Goal: Book appointment/travel/reservation

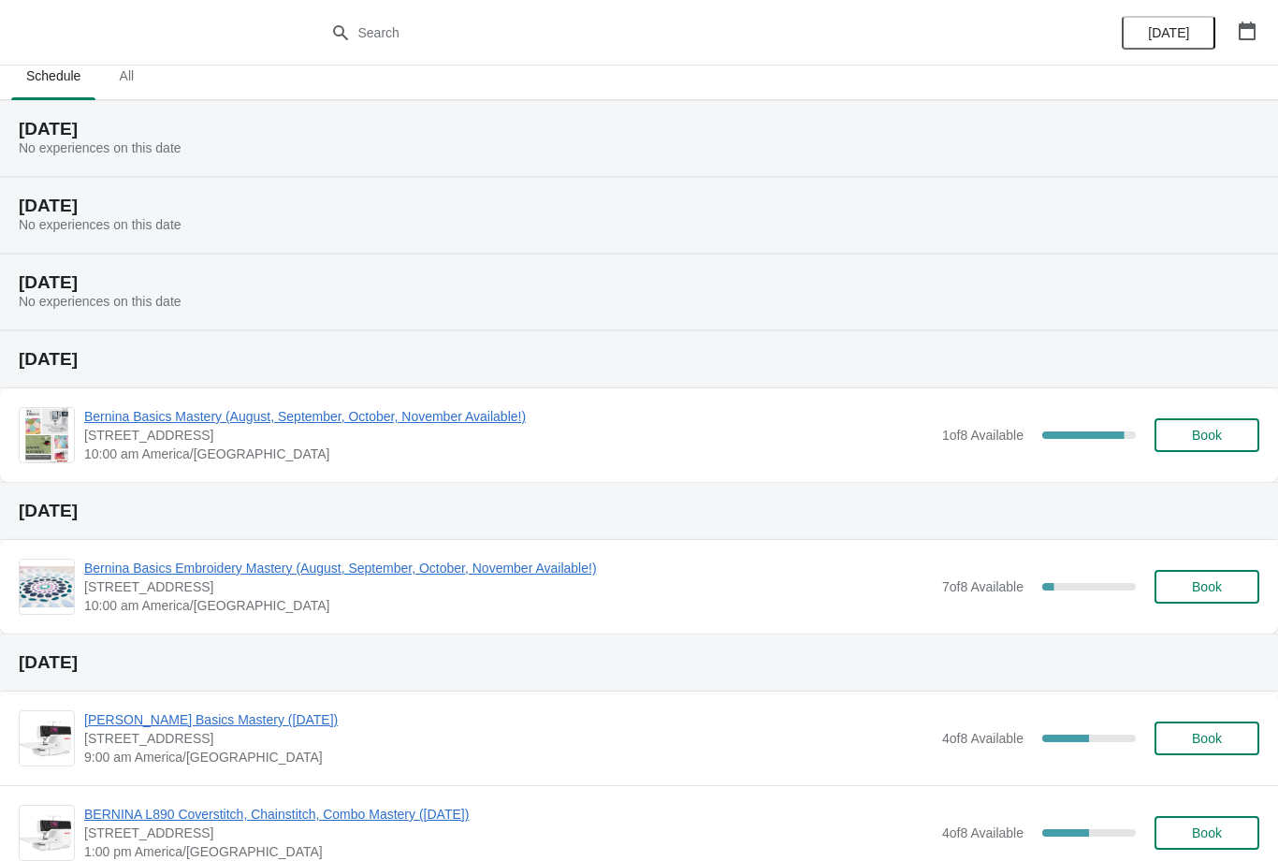
scroll to position [16, 0]
click at [1249, 27] on icon "button" at bounding box center [1246, 31] width 17 height 19
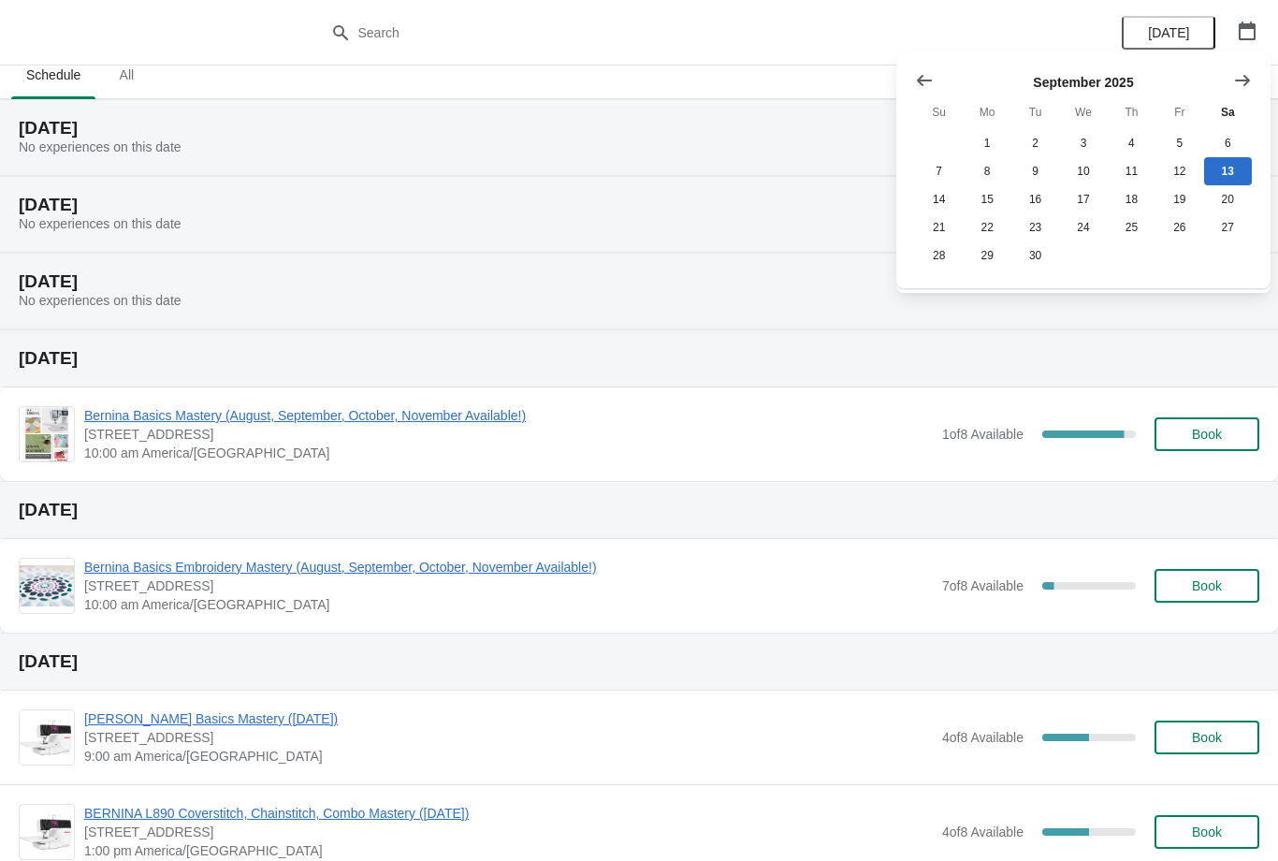
click at [1251, 72] on icon "Show next month, October 2025" at bounding box center [1242, 80] width 19 height 19
click at [1250, 77] on icon "Show next month, November 2025" at bounding box center [1242, 80] width 19 height 19
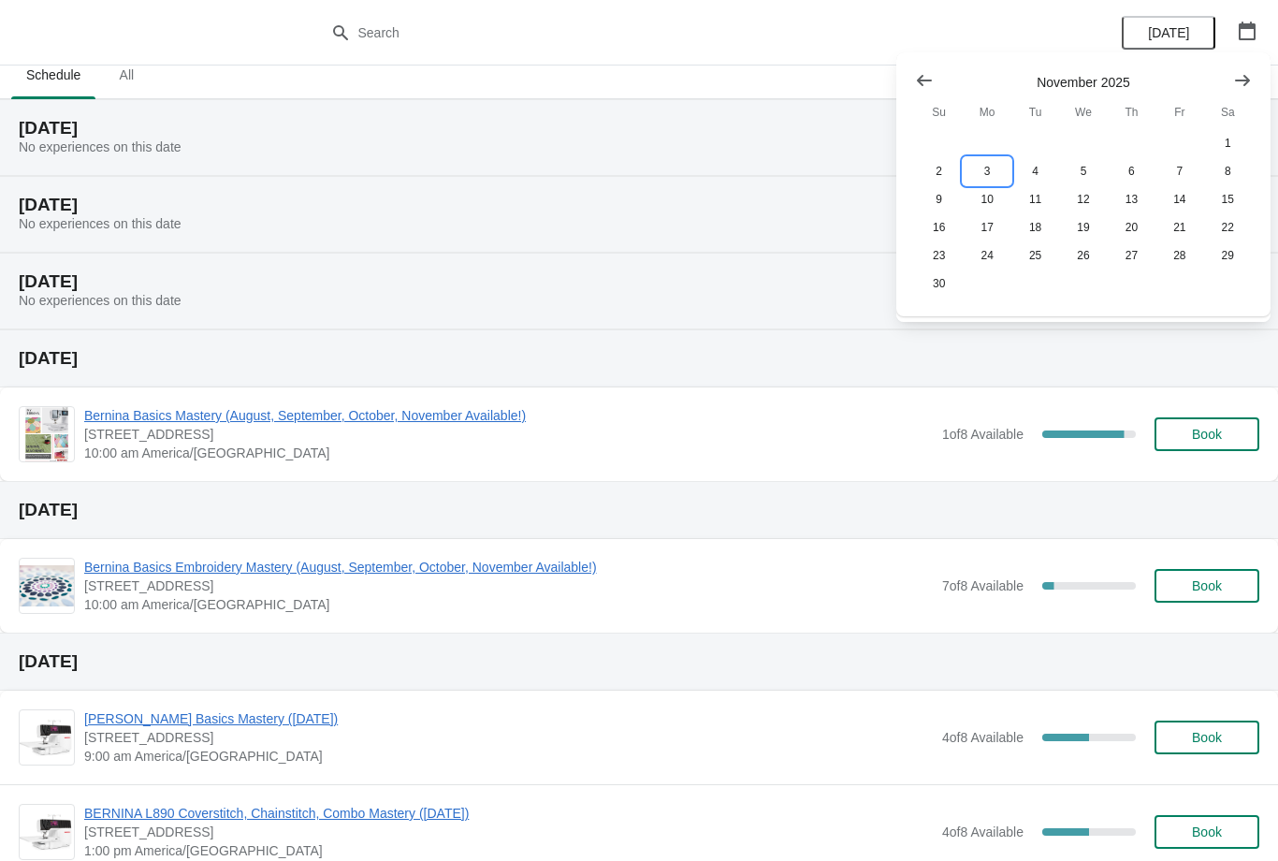
click at [986, 168] on button "3" at bounding box center [986, 171] width 48 height 28
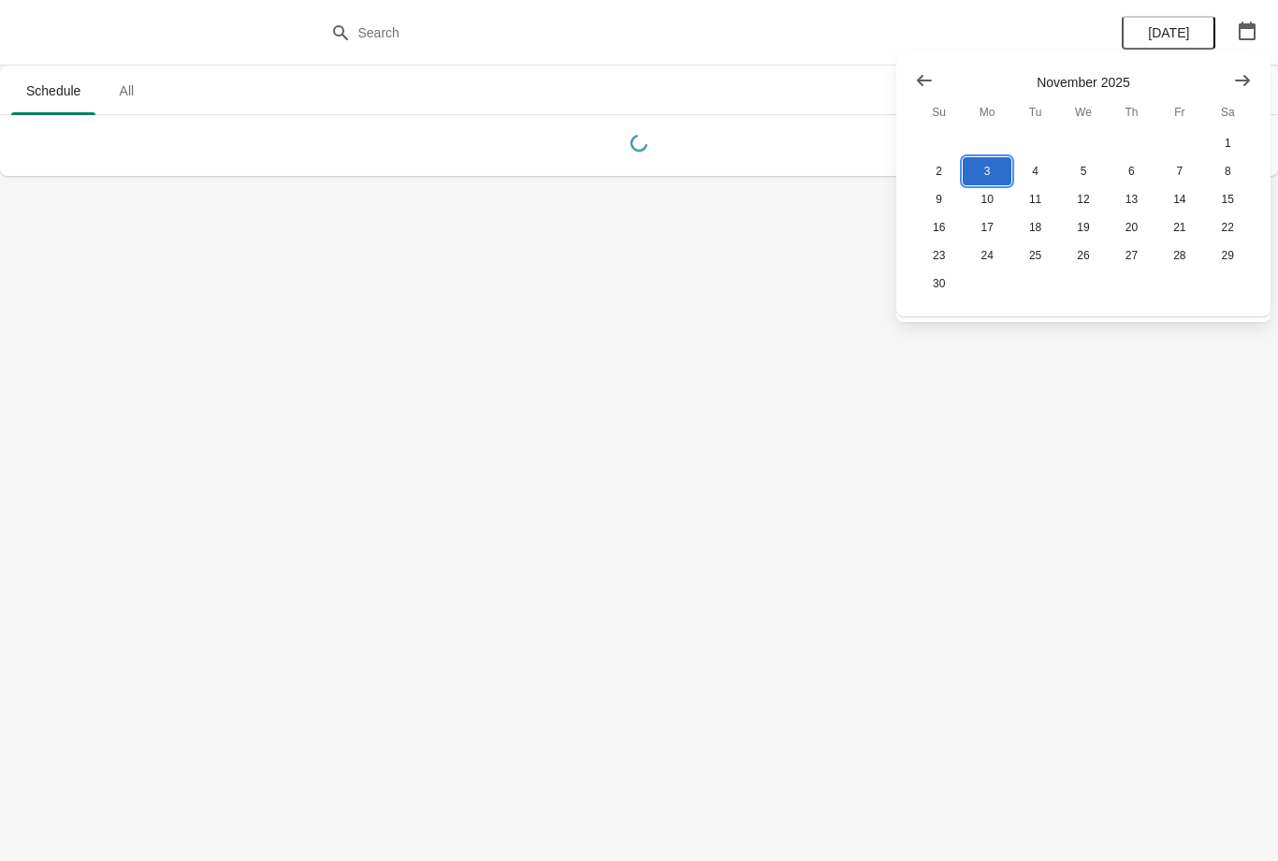
scroll to position [0, 0]
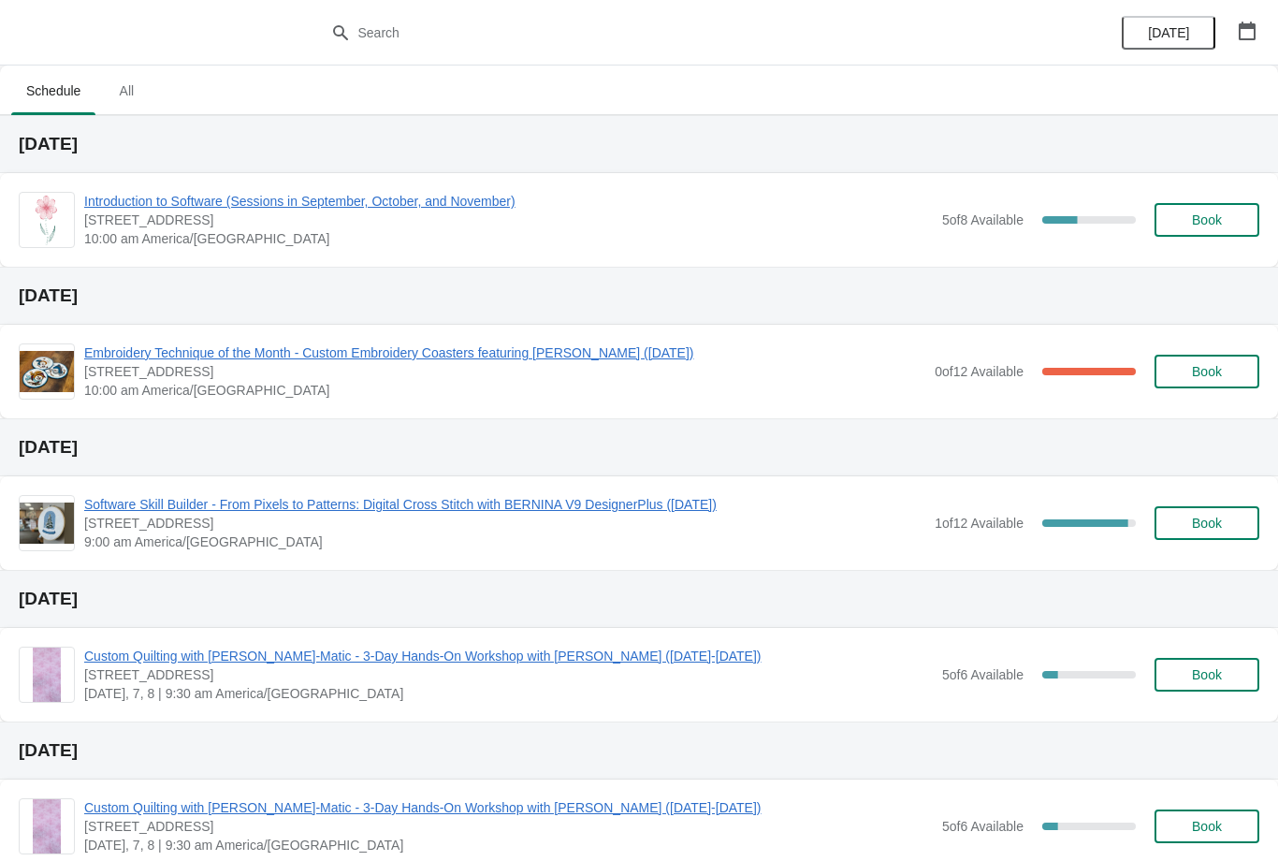
click at [1266, 10] on div "[DATE]" at bounding box center [1189, 32] width 178 height 65
click at [1251, 34] on icon "button" at bounding box center [1246, 31] width 19 height 19
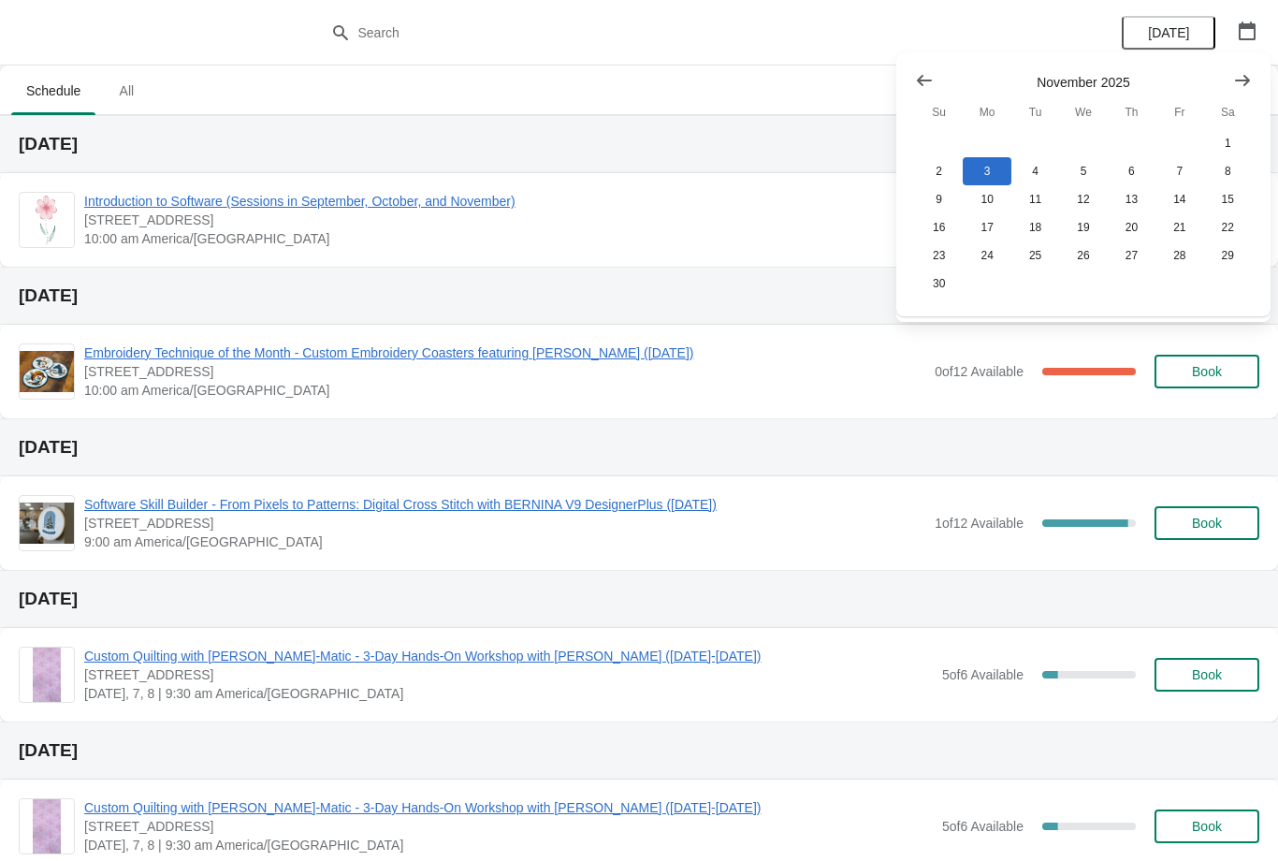
click at [924, 79] on icon "Show previous month, October 2025" at bounding box center [924, 80] width 19 height 19
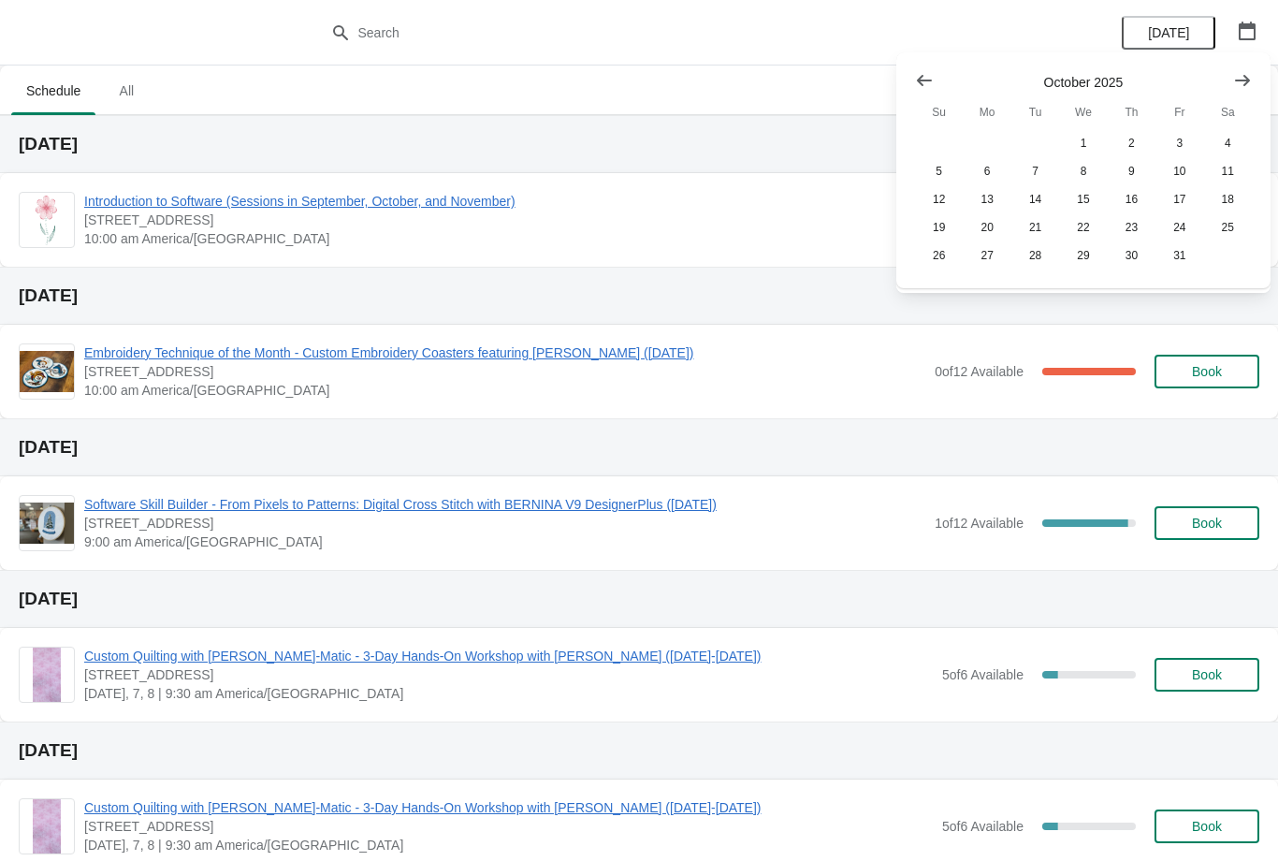
click at [926, 80] on icon "Show previous month, September 2025" at bounding box center [924, 80] width 15 height 11
click at [989, 217] on button "22" at bounding box center [986, 227] width 48 height 28
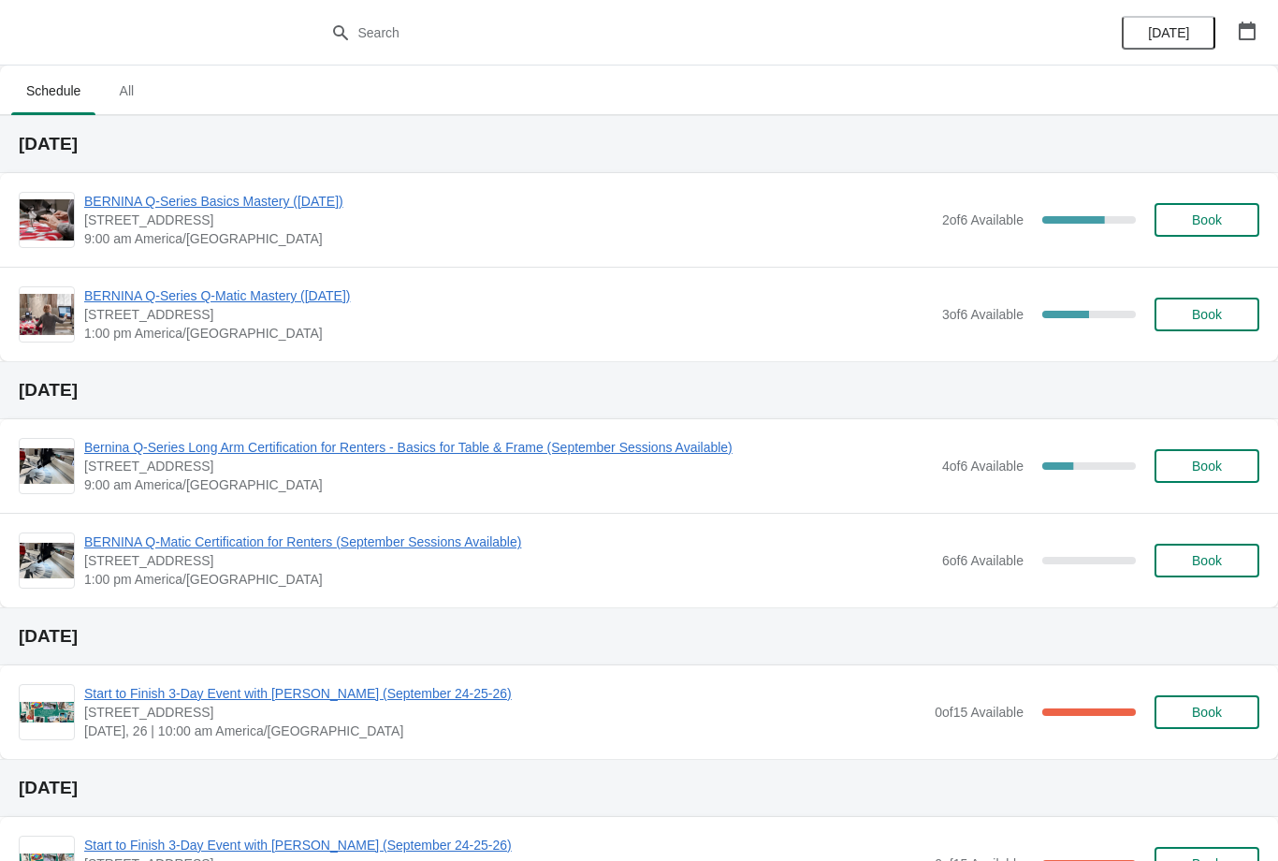
click at [129, 193] on span "BERNINA Q-Series Basics Mastery ([DATE])" at bounding box center [508, 201] width 848 height 19
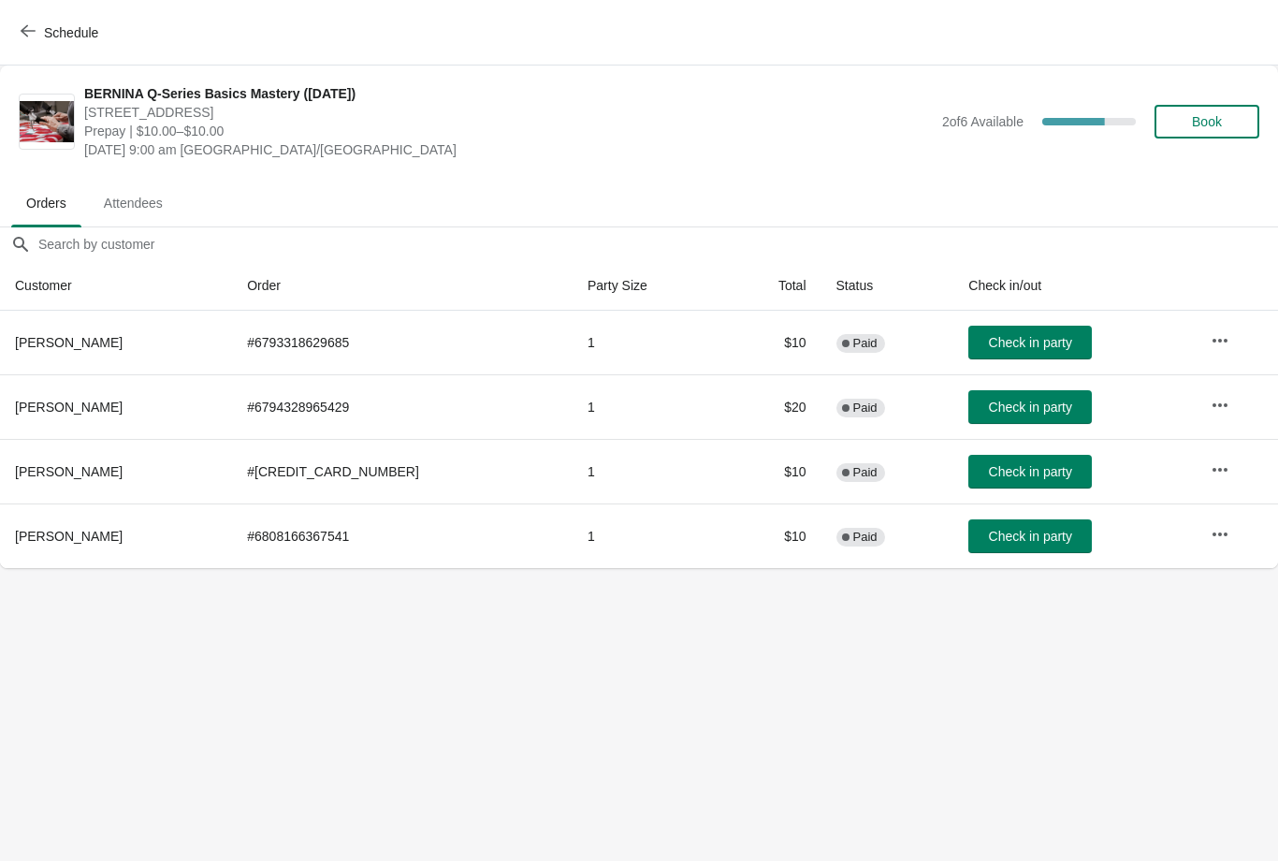
click at [36, 29] on span "Schedule" at bounding box center [61, 32] width 74 height 18
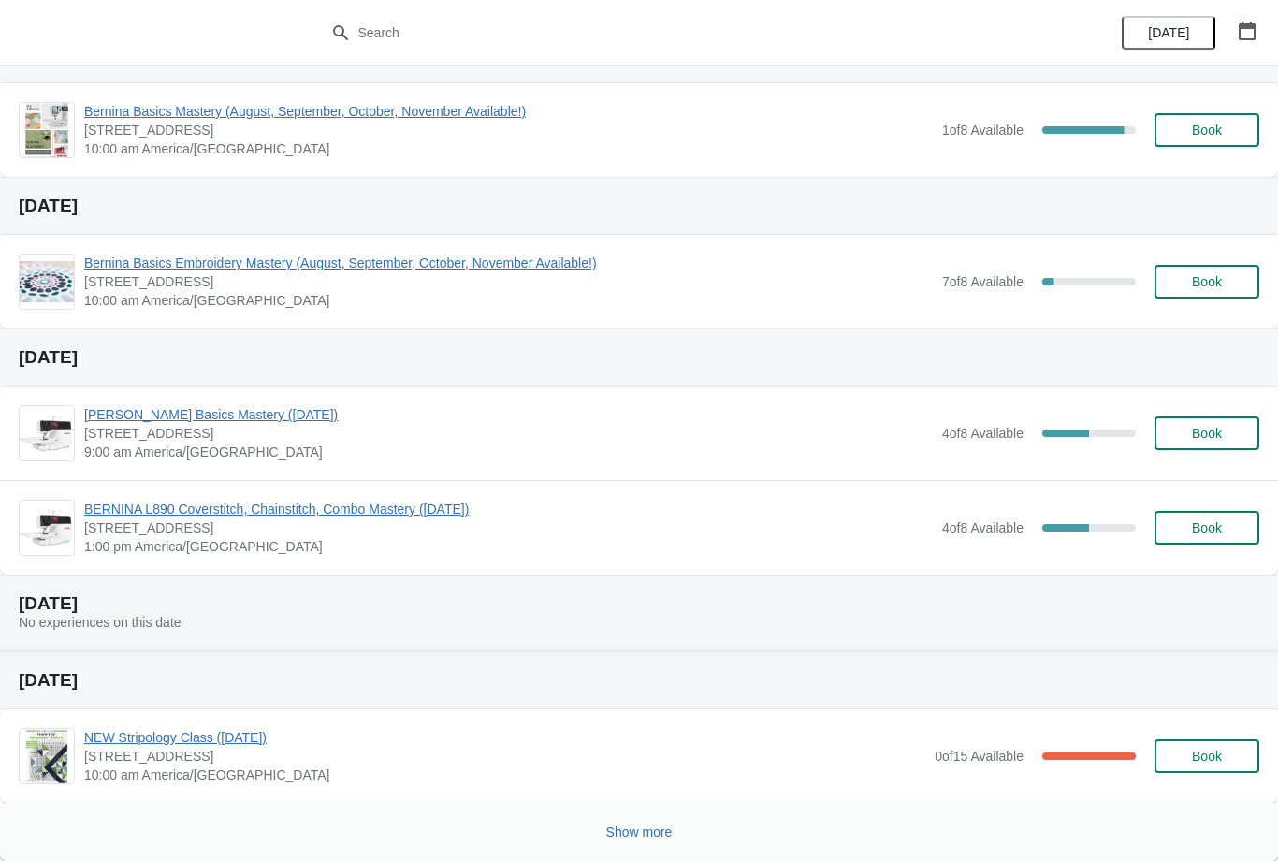
scroll to position [320, 0]
click at [637, 829] on span "Show more" at bounding box center [639, 831] width 66 height 15
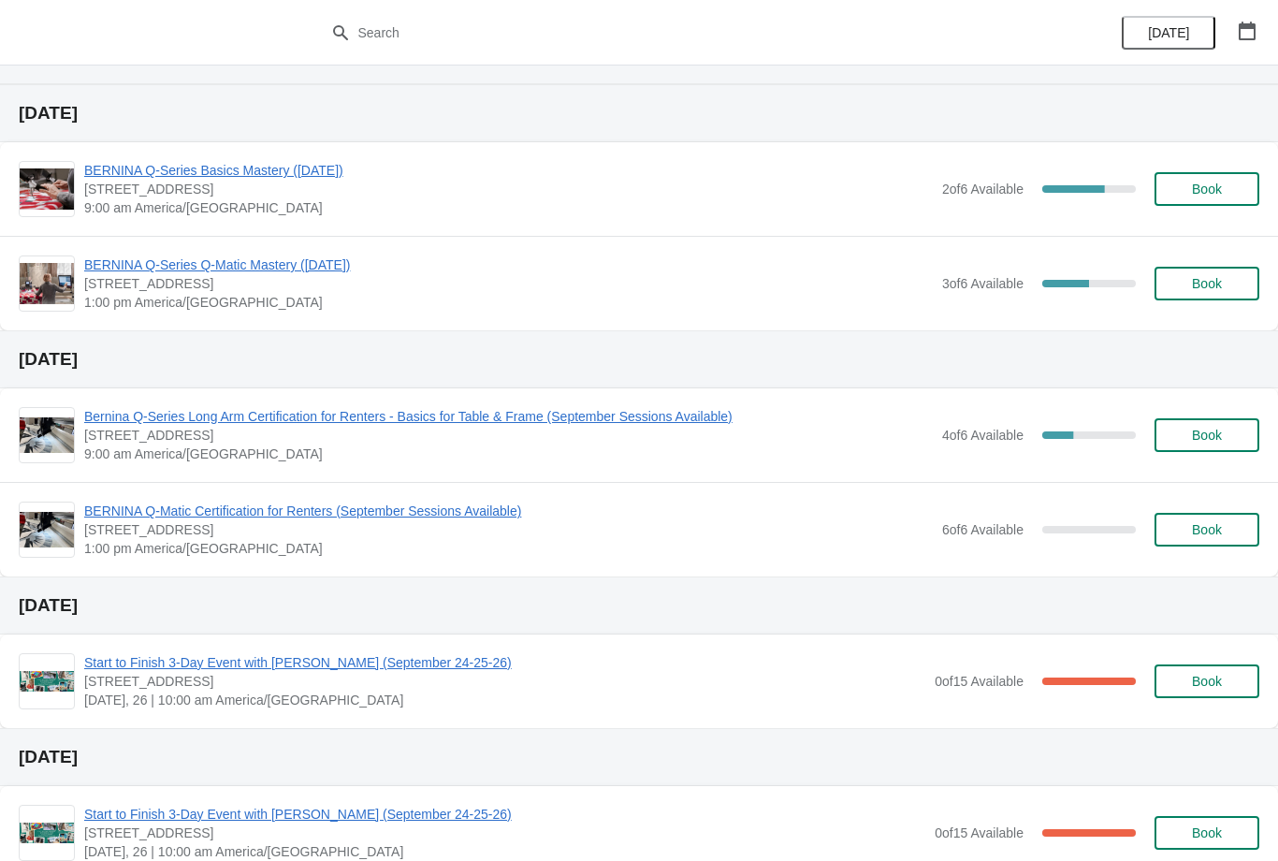
scroll to position [1116, 0]
click at [139, 248] on div "BERNINA Q-Series Q-Matic Mastery ([DATE]) [STREET_ADDRESS] 1:00 pm America/[GEO…" at bounding box center [639, 282] width 1278 height 94
click at [123, 255] on span "BERNINA Q-Series Q-Matic Mastery ([DATE])" at bounding box center [508, 263] width 848 height 19
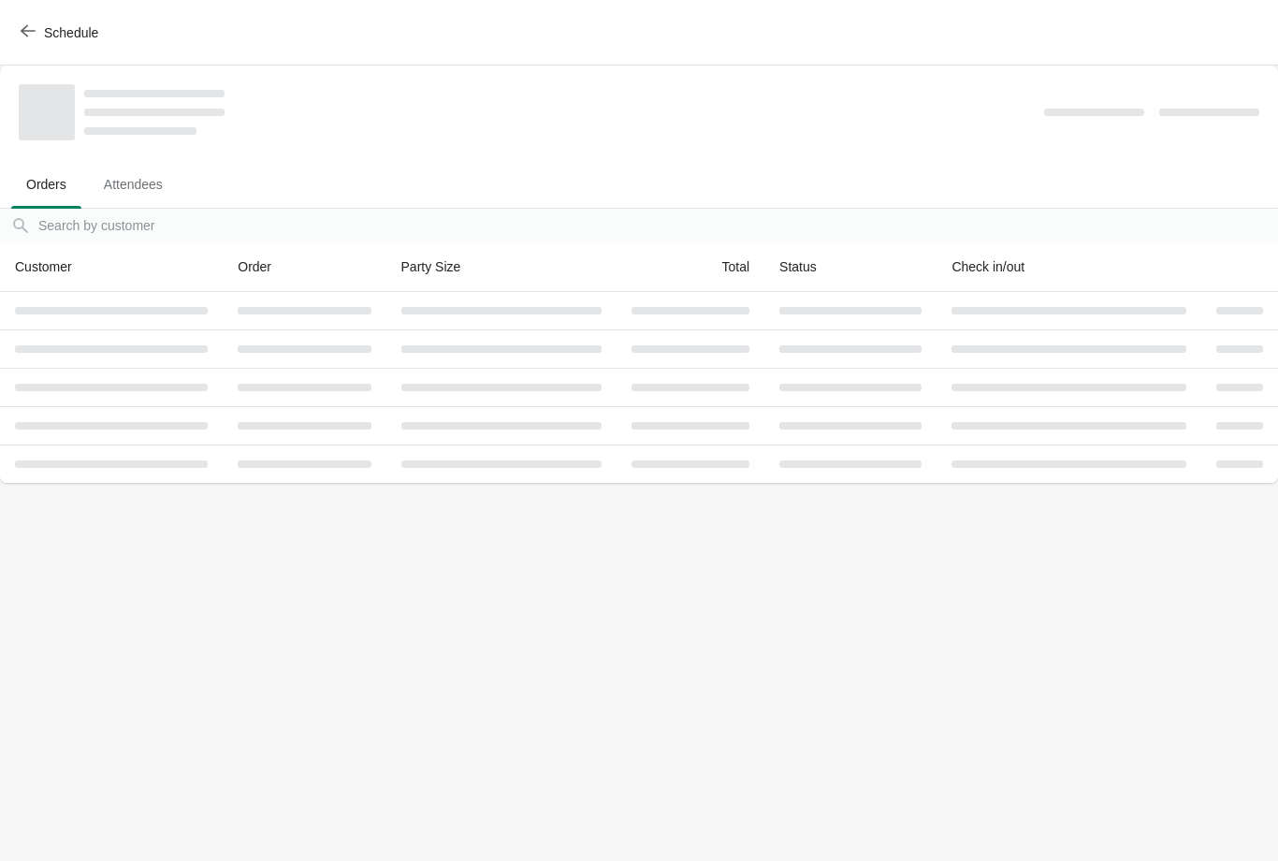
scroll to position [0, 0]
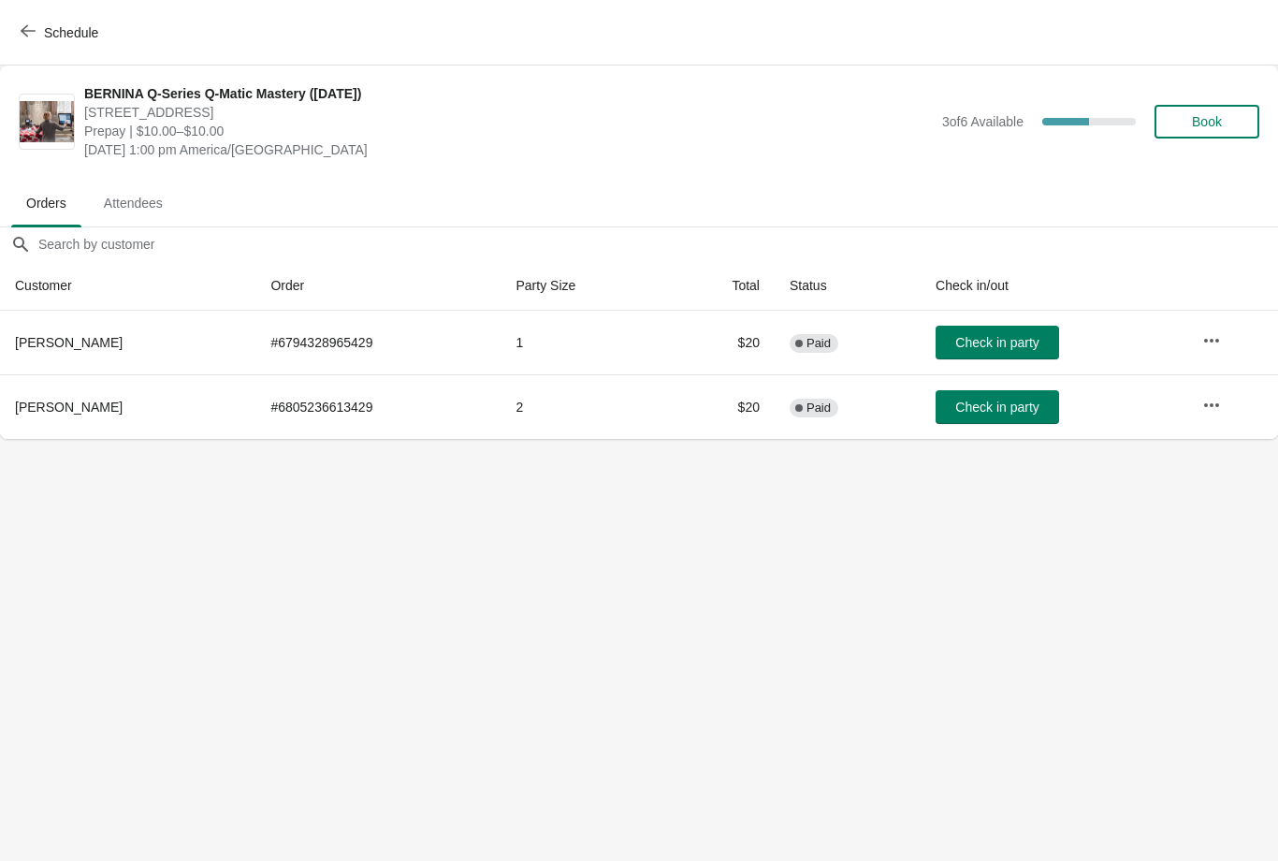
click at [23, 17] on button "Schedule" at bounding box center [61, 33] width 104 height 34
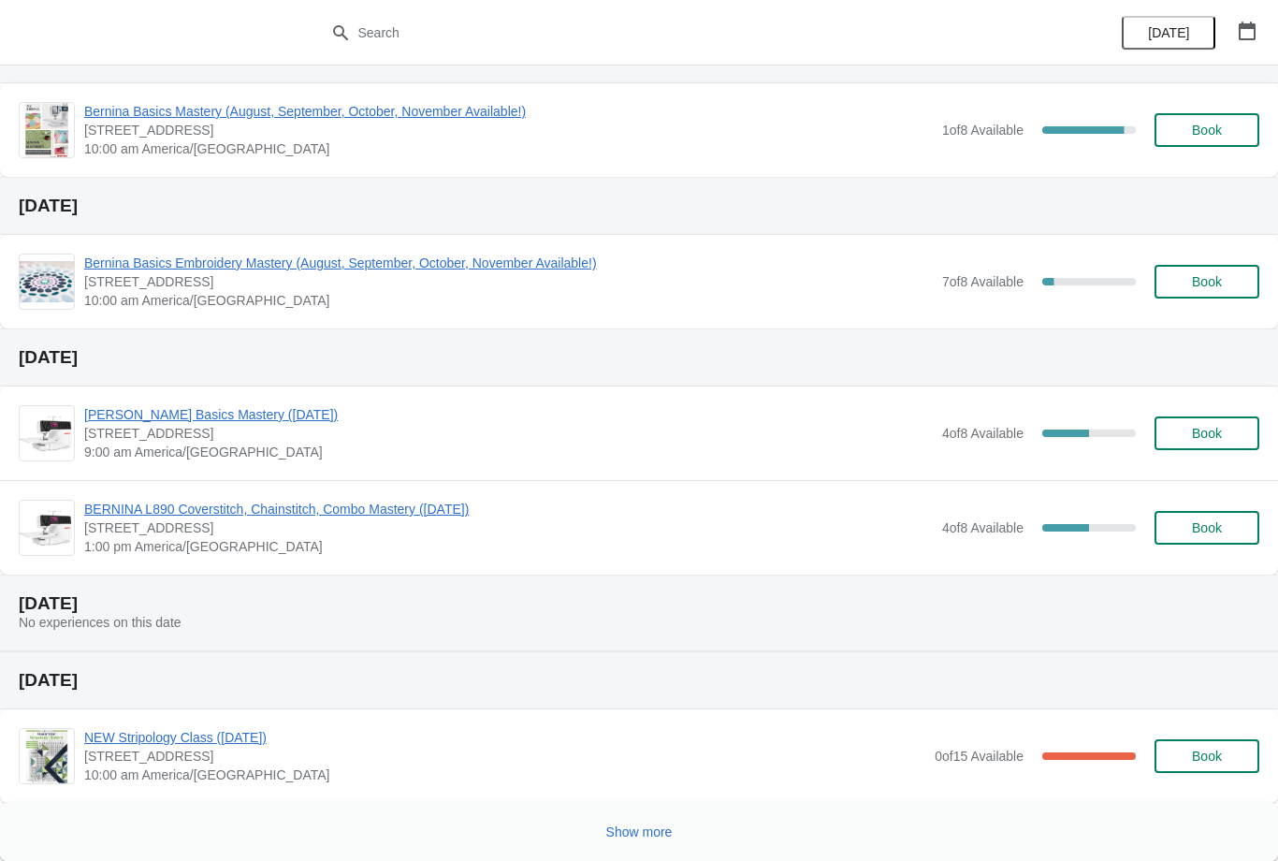
scroll to position [320, 0]
click at [644, 818] on button "Show more" at bounding box center [639, 832] width 81 height 34
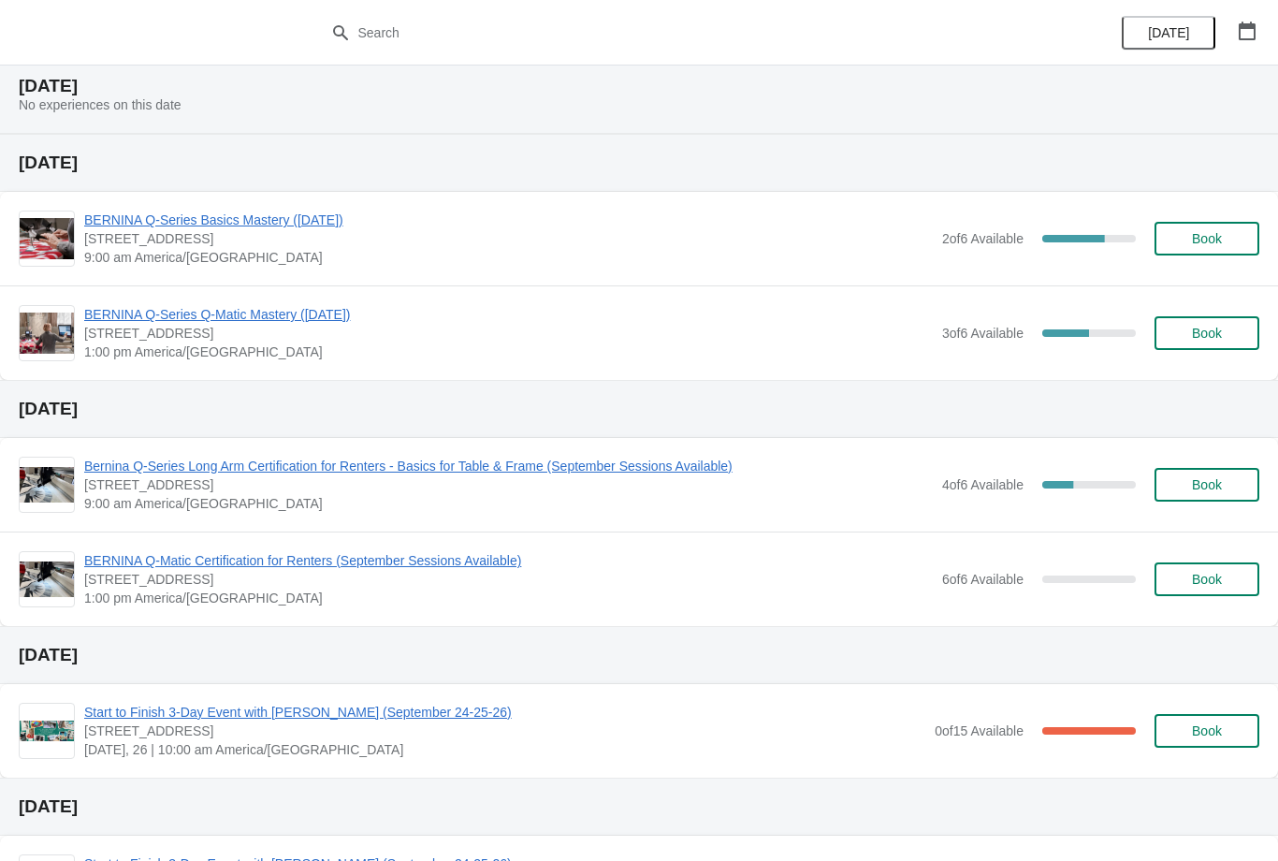
scroll to position [1064, 0]
click at [131, 213] on span "BERNINA Q-Series Basics Mastery ([DATE])" at bounding box center [508, 220] width 848 height 19
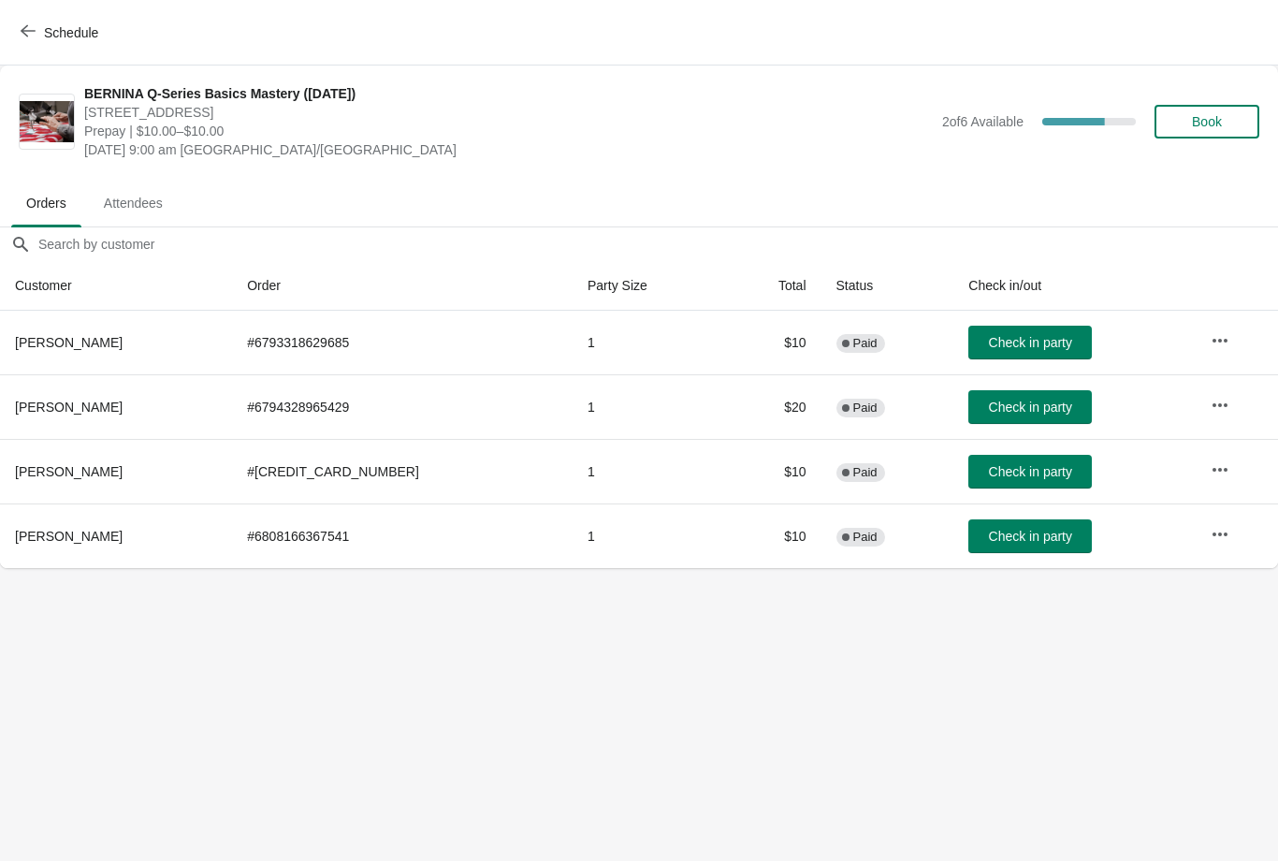
click at [31, 26] on icon "button" at bounding box center [28, 30] width 15 height 15
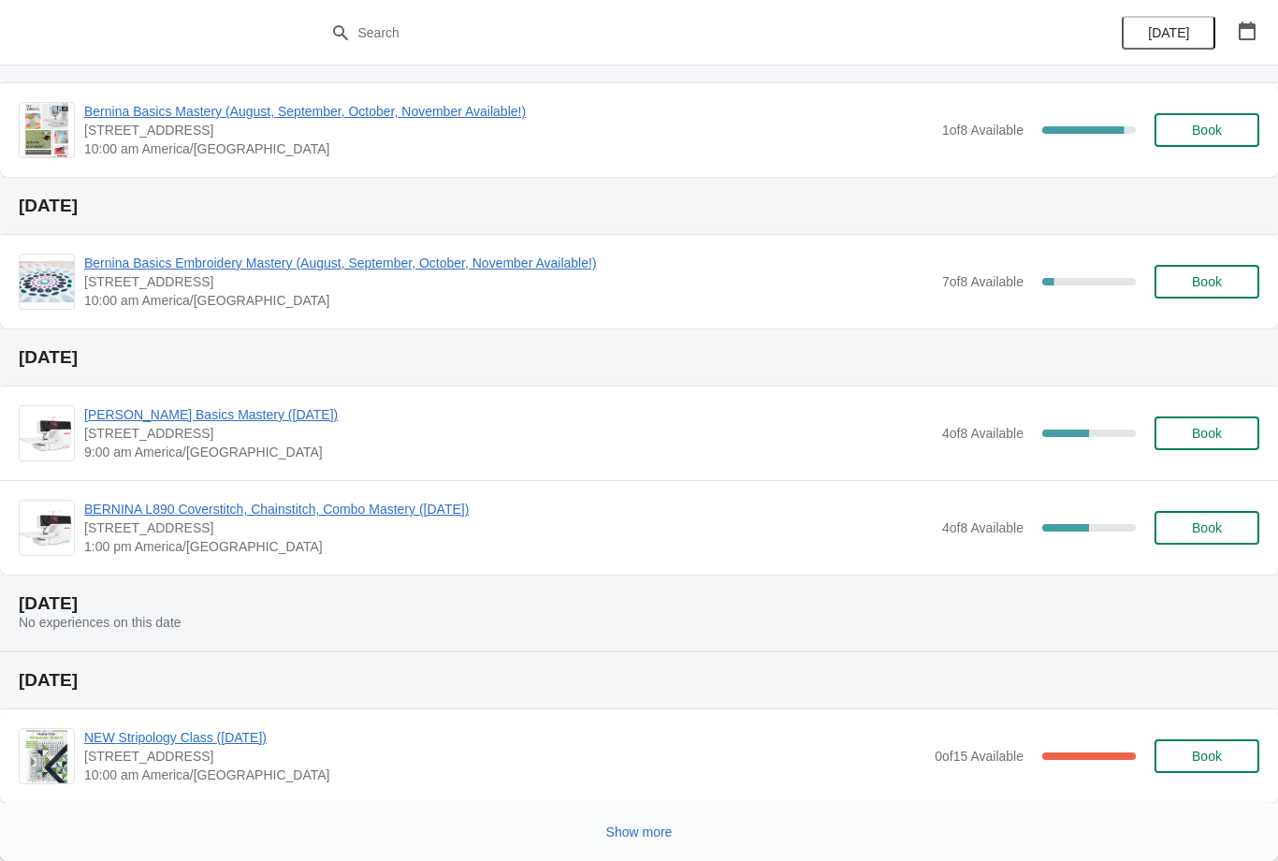
scroll to position [320, 0]
click at [642, 826] on span "Show more" at bounding box center [639, 831] width 66 height 15
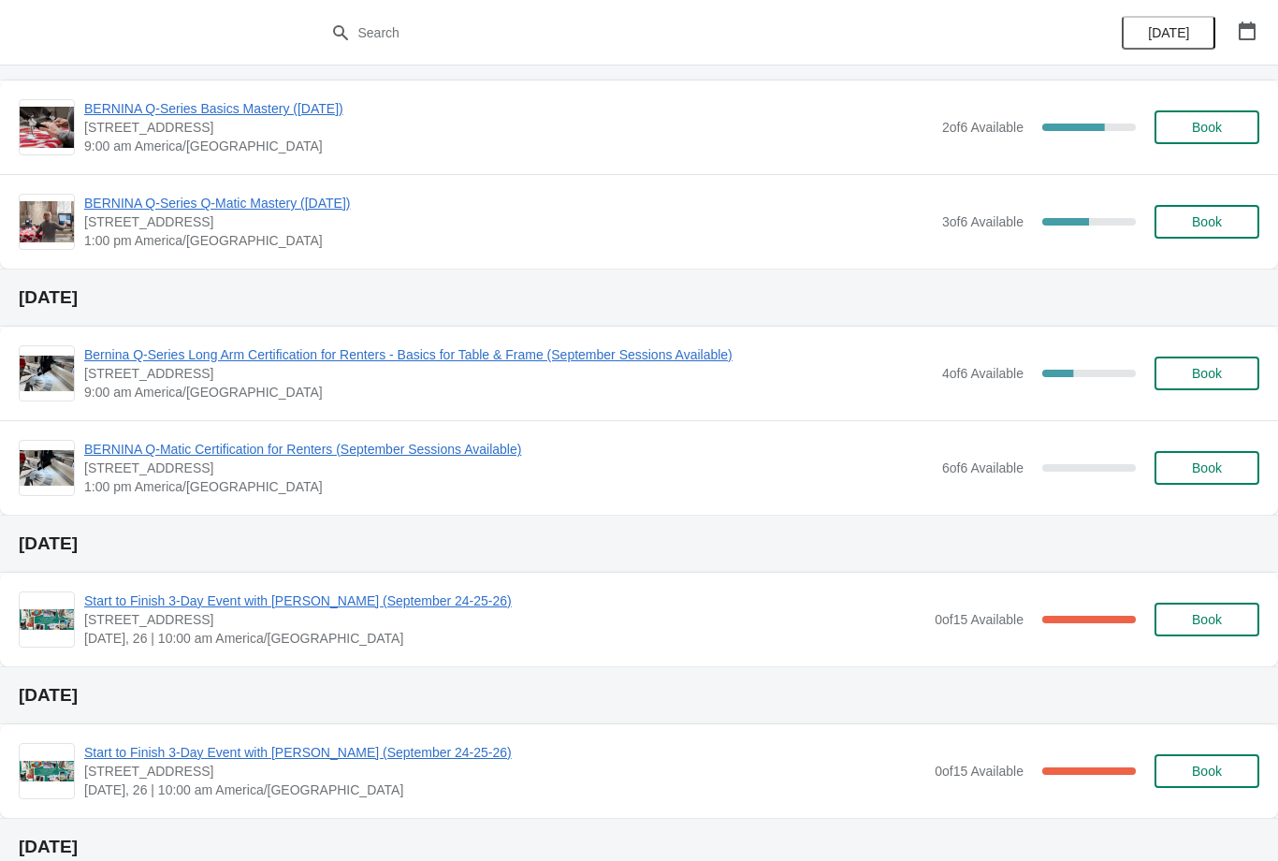
scroll to position [1179, 0]
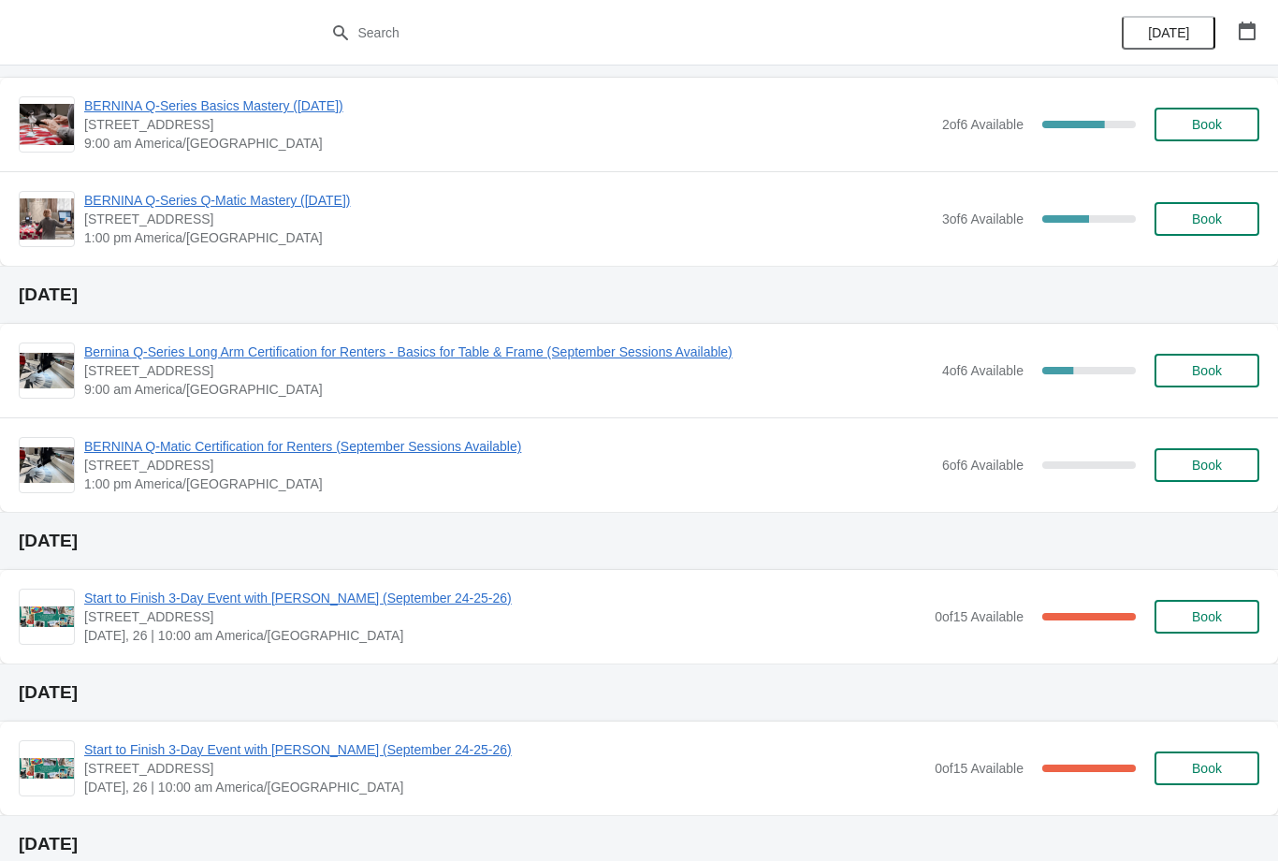
click at [125, 192] on span "BERNINA Q-Series Q-Matic Mastery ([DATE])" at bounding box center [508, 200] width 848 height 19
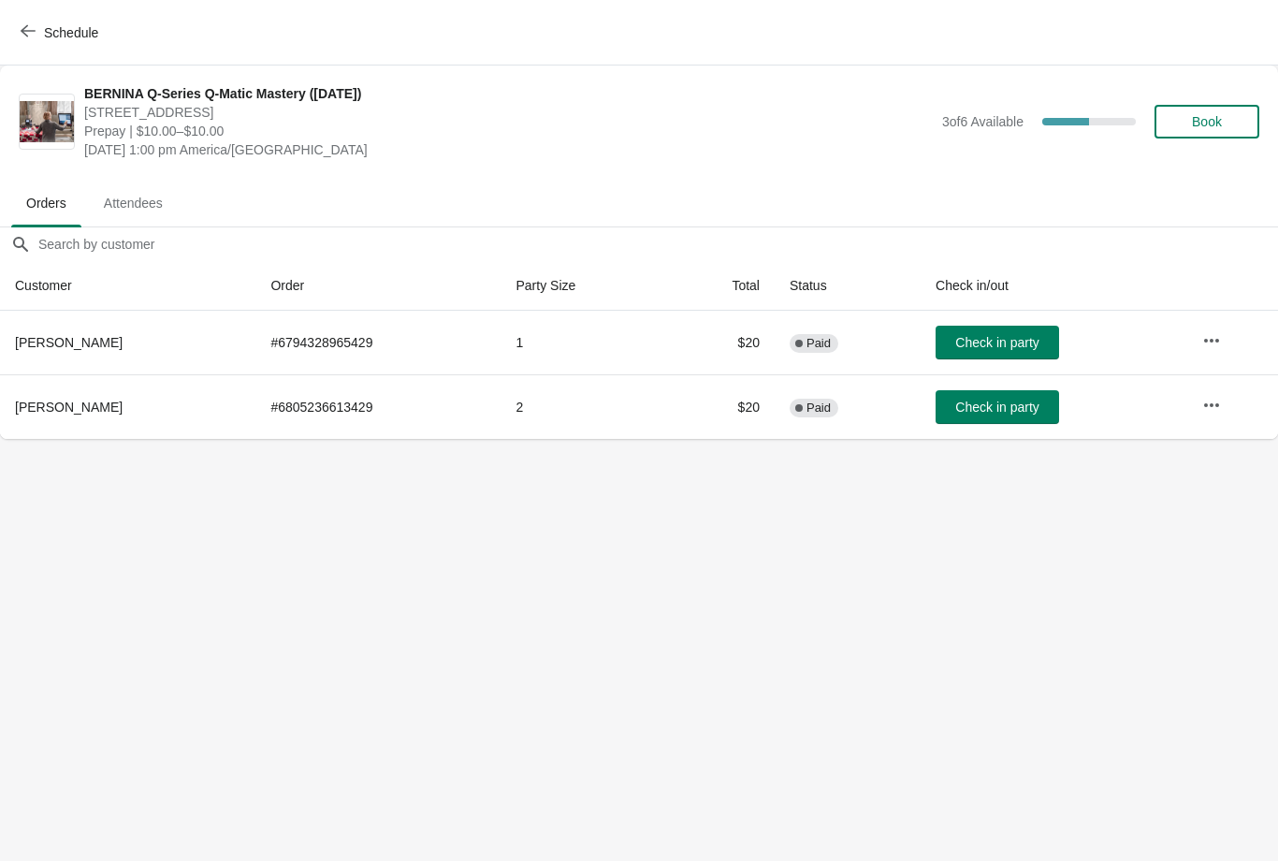
click at [22, 20] on button "Schedule" at bounding box center [61, 33] width 104 height 34
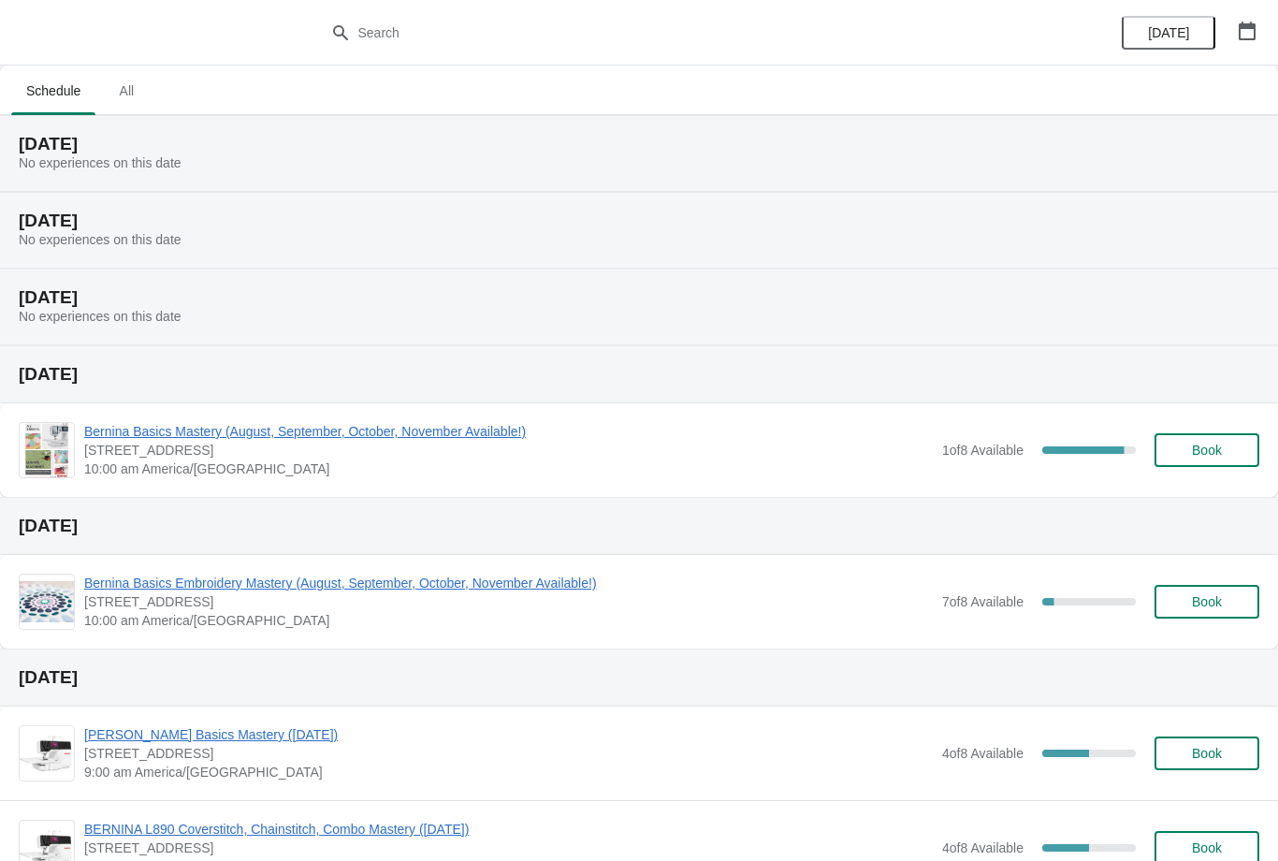
click at [635, 854] on span "[STREET_ADDRESS]" at bounding box center [508, 847] width 848 height 19
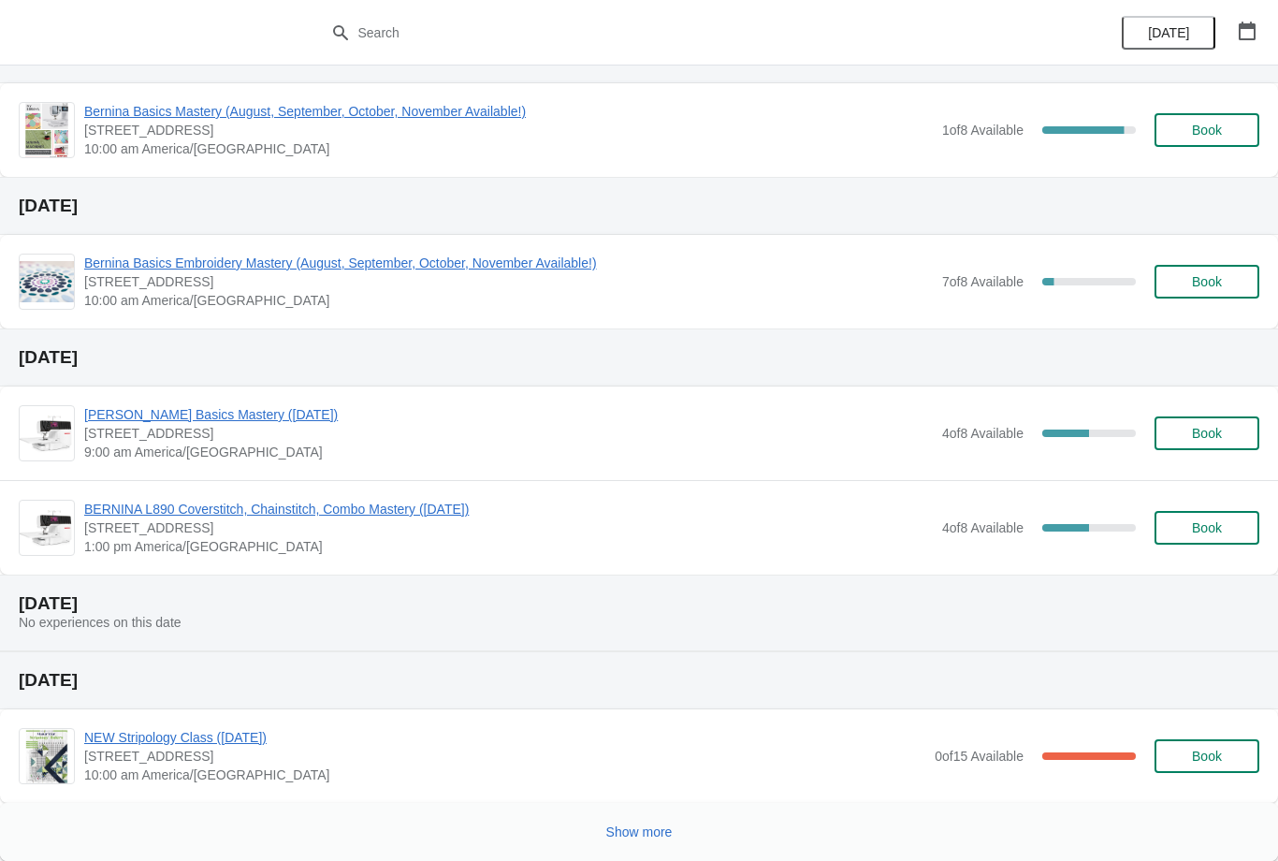
scroll to position [320, 0]
click at [646, 818] on button "Show more" at bounding box center [639, 832] width 81 height 34
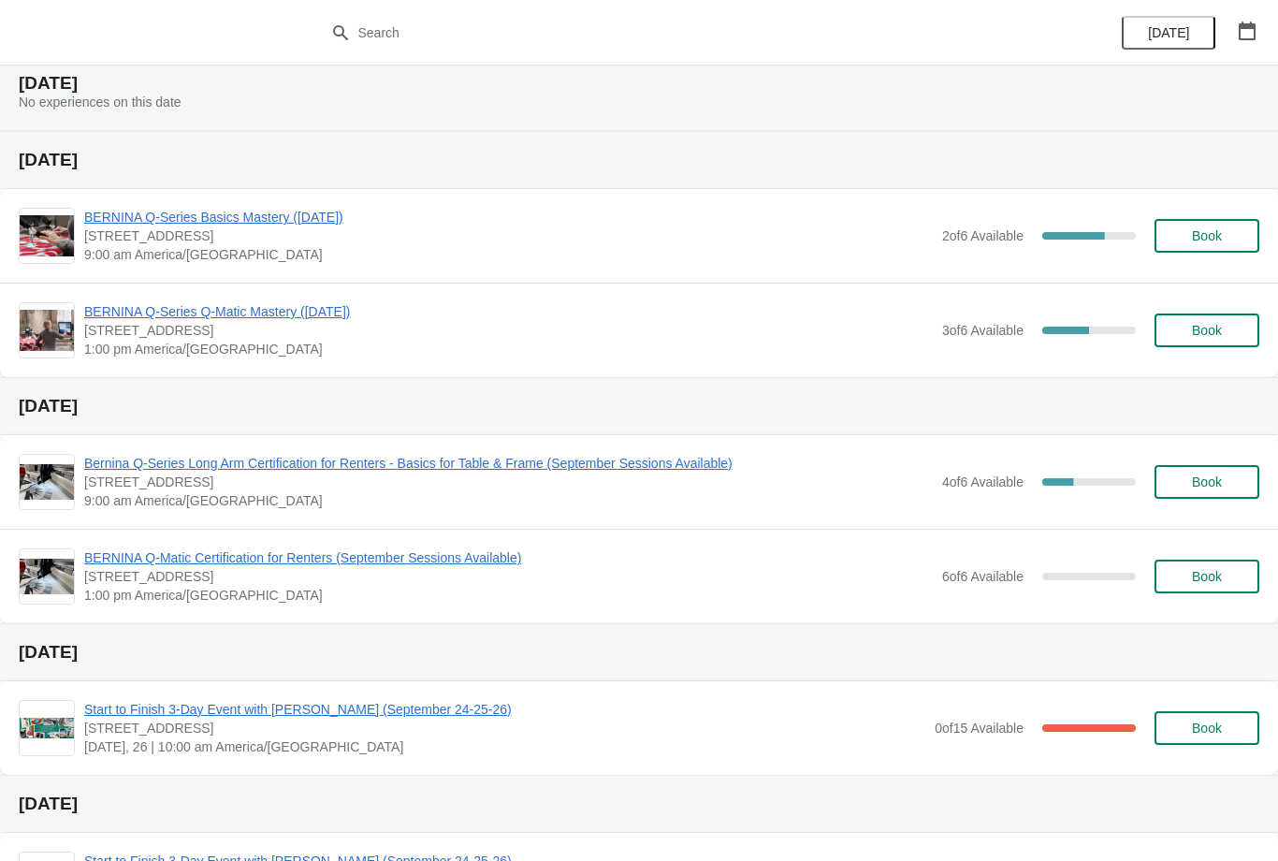
scroll to position [1070, 0]
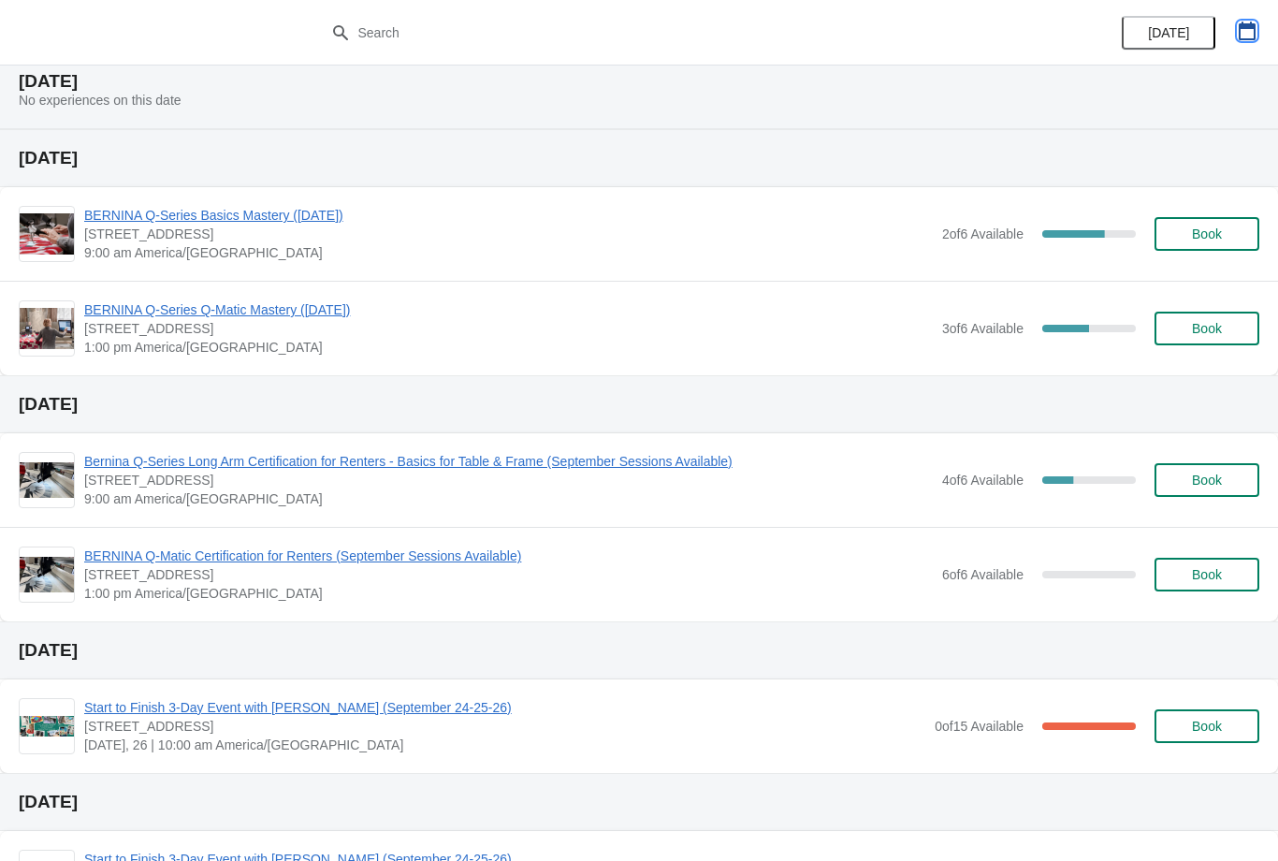
click at [1261, 20] on button "button" at bounding box center [1247, 31] width 34 height 34
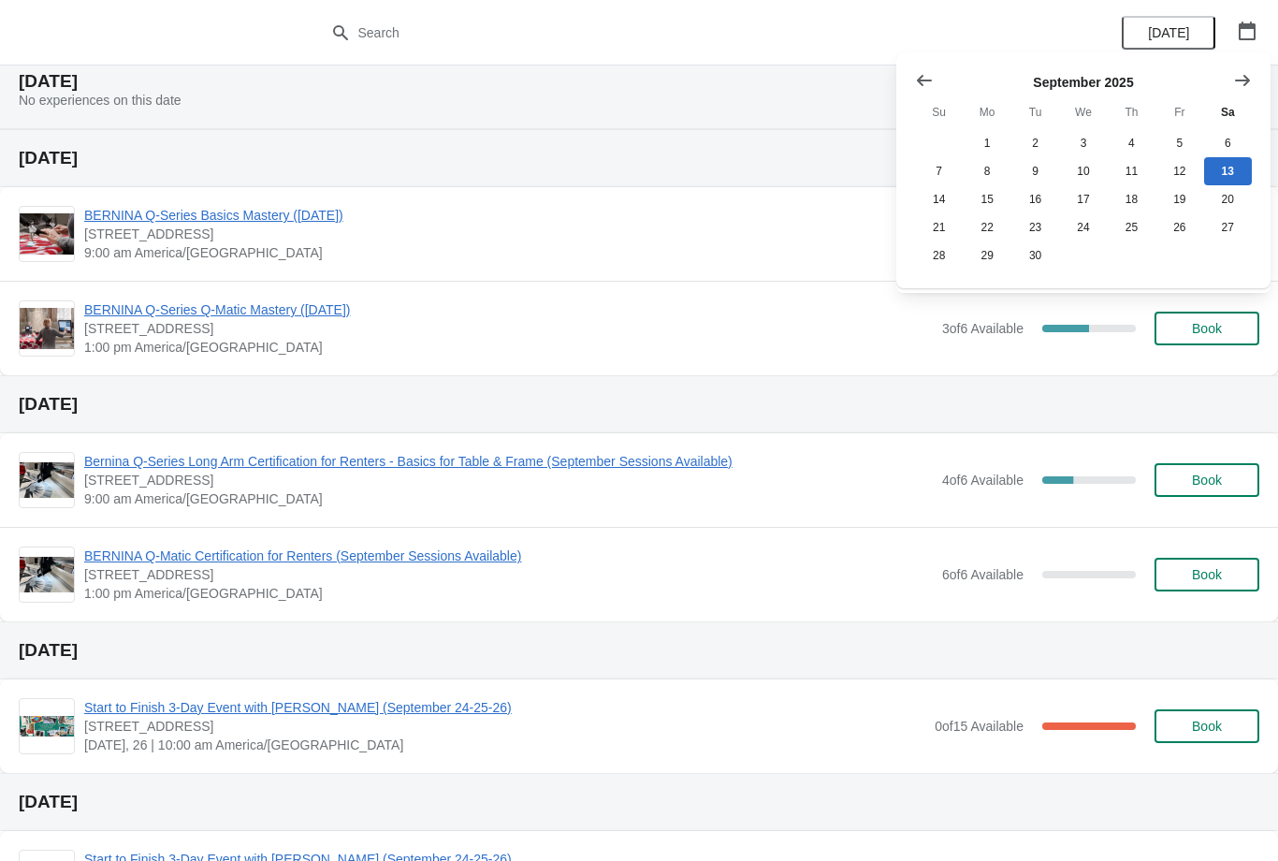
click at [1253, 77] on button "Show next month, October 2025" at bounding box center [1242, 81] width 34 height 34
click at [1246, 72] on icon "Show next month, November 2025" at bounding box center [1242, 80] width 19 height 19
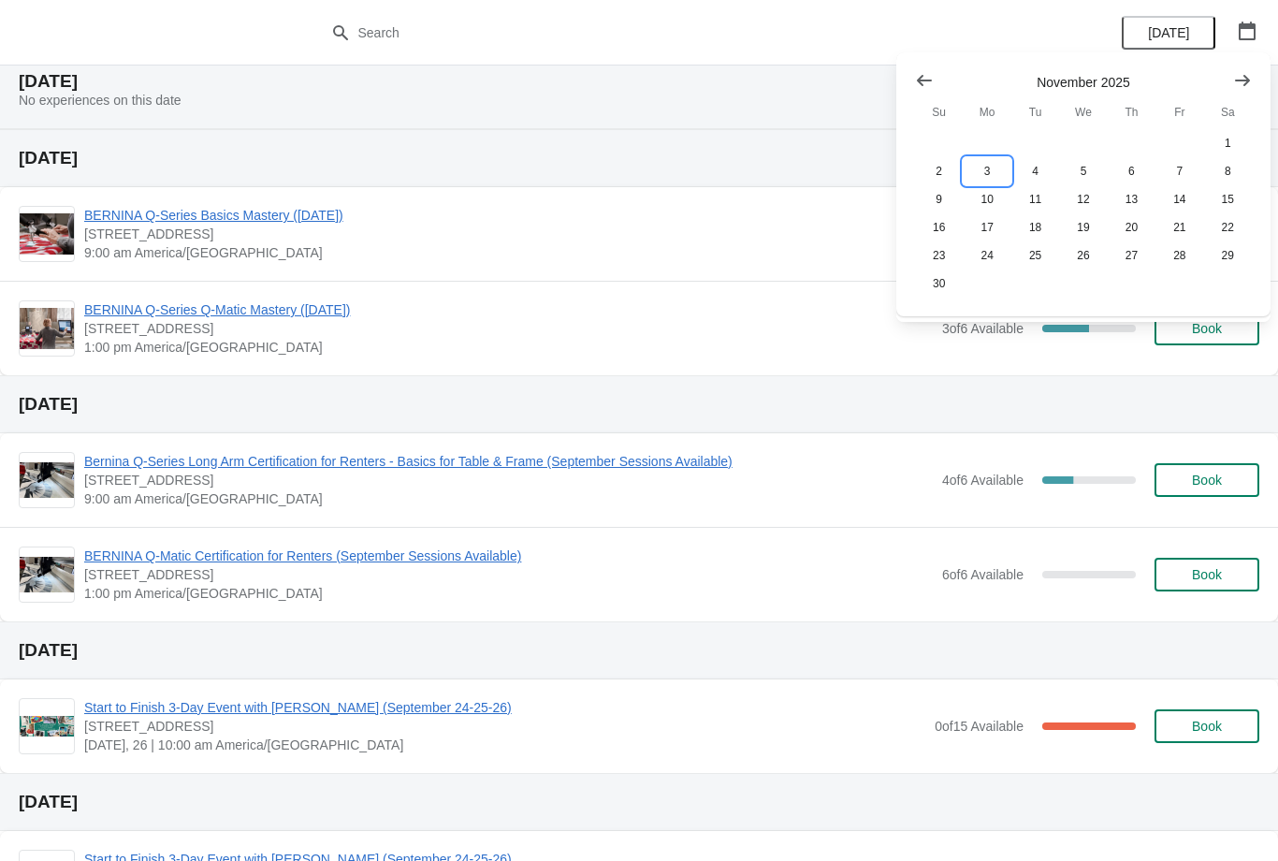
click at [988, 167] on button "3" at bounding box center [986, 171] width 48 height 28
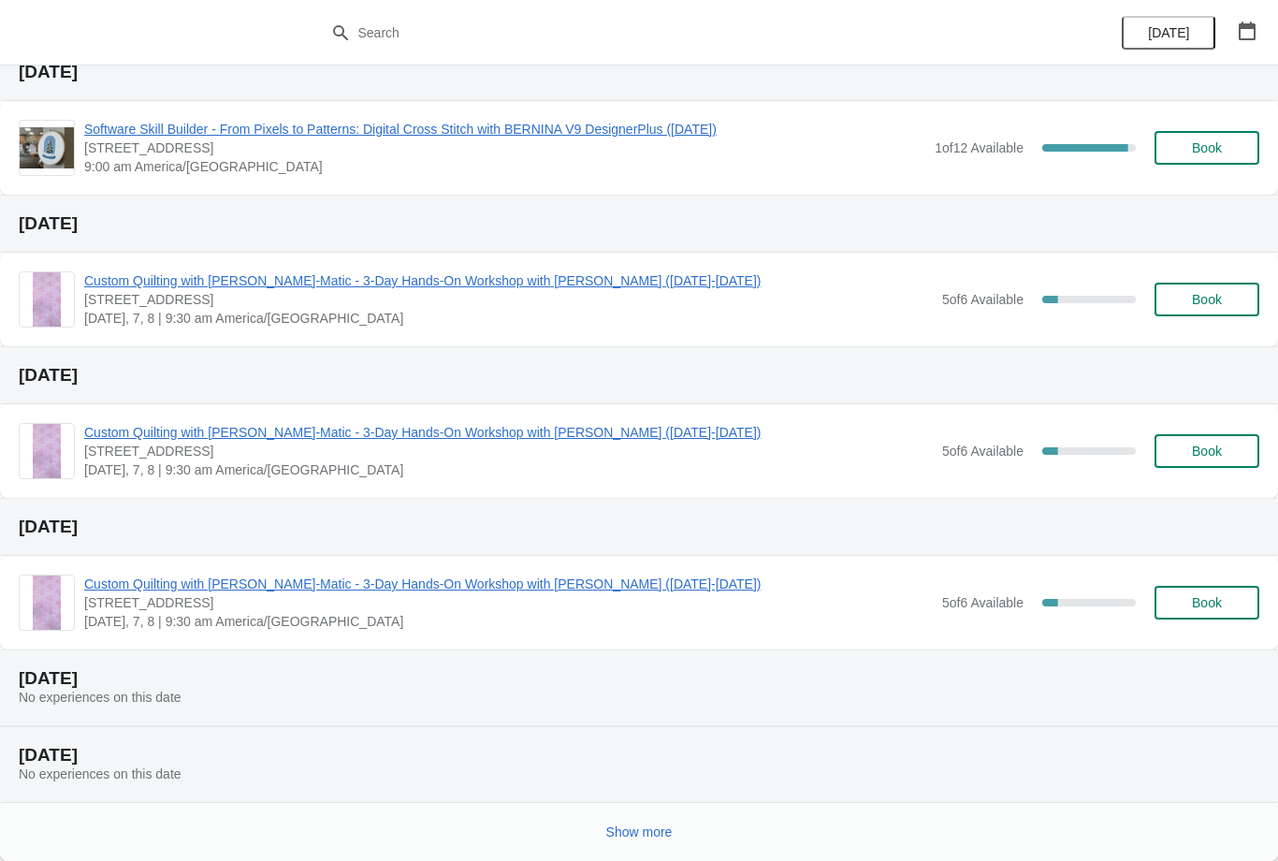
scroll to position [375, 0]
click at [639, 828] on span "Show more" at bounding box center [639, 831] width 66 height 15
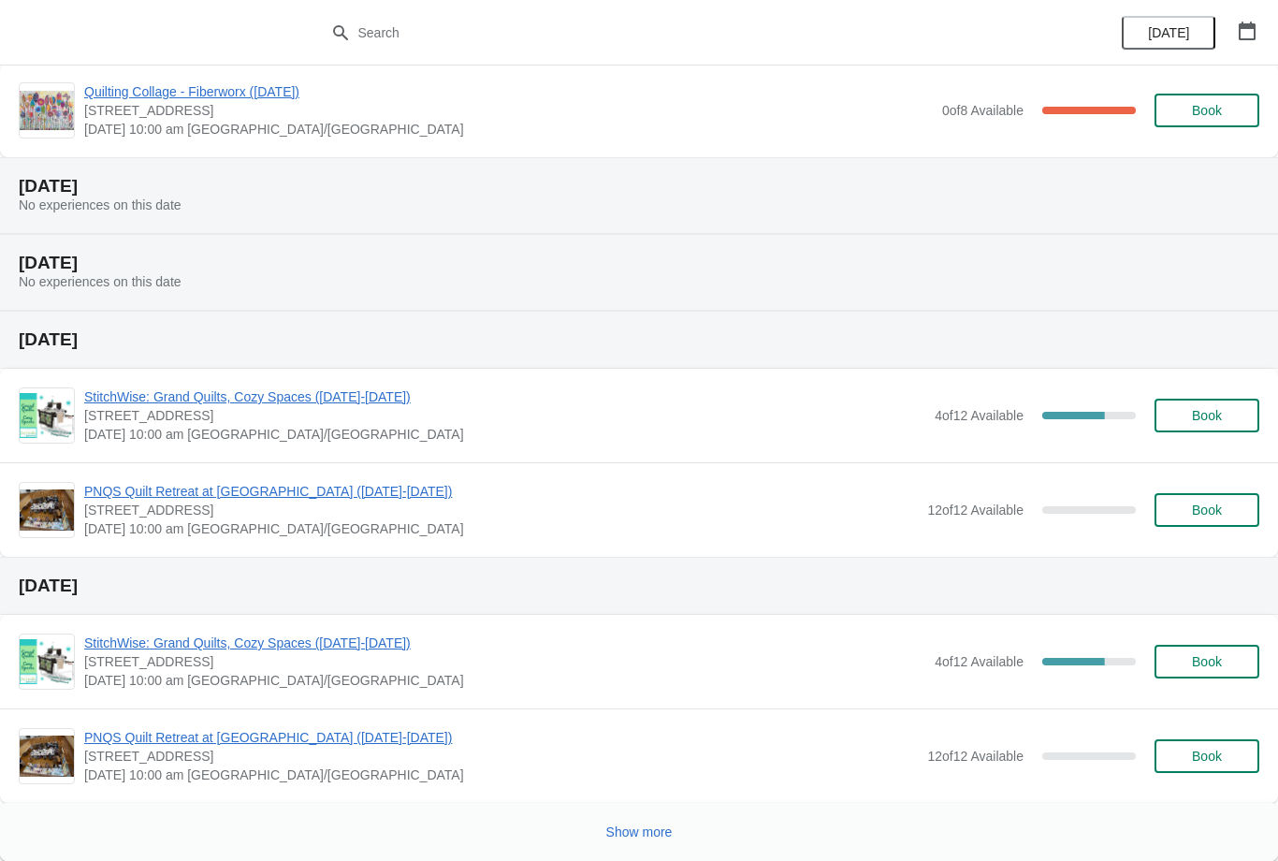
scroll to position [1627, 0]
click at [250, 391] on span "StitchWise: Grand Quilts, Cozy Spaces ([DATE]-[DATE])" at bounding box center [504, 396] width 841 height 19
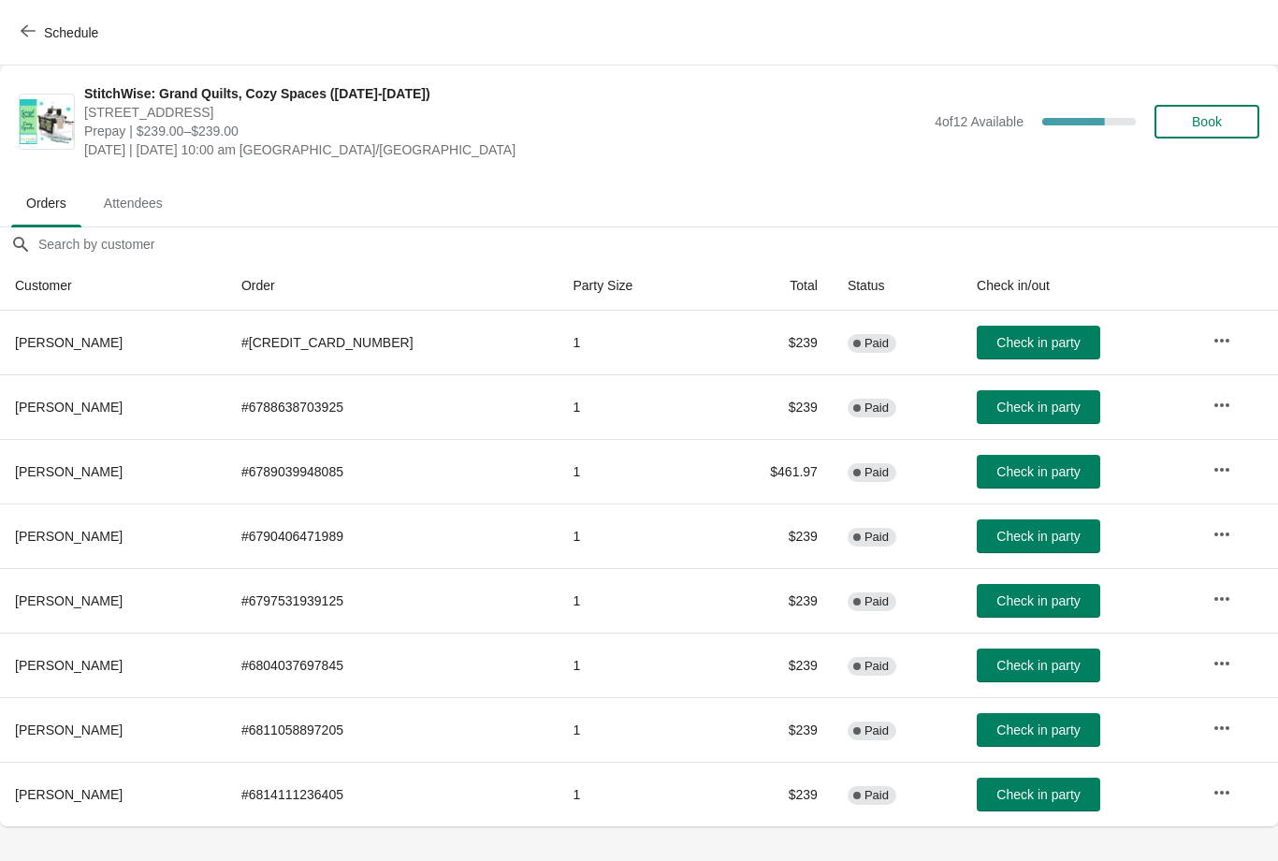
click at [1208, 109] on button "Book" at bounding box center [1206, 122] width 105 height 34
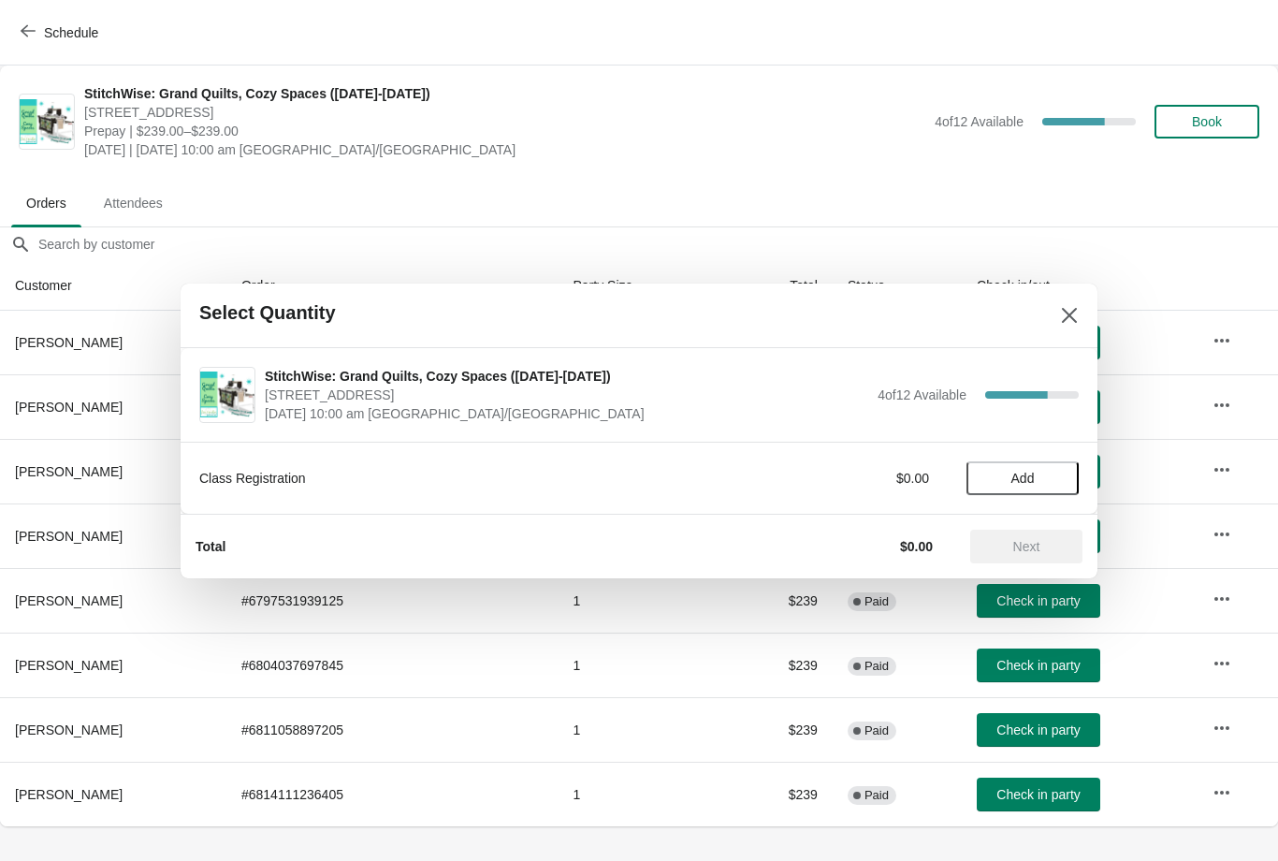
click at [1022, 468] on button "Add" at bounding box center [1022, 478] width 112 height 34
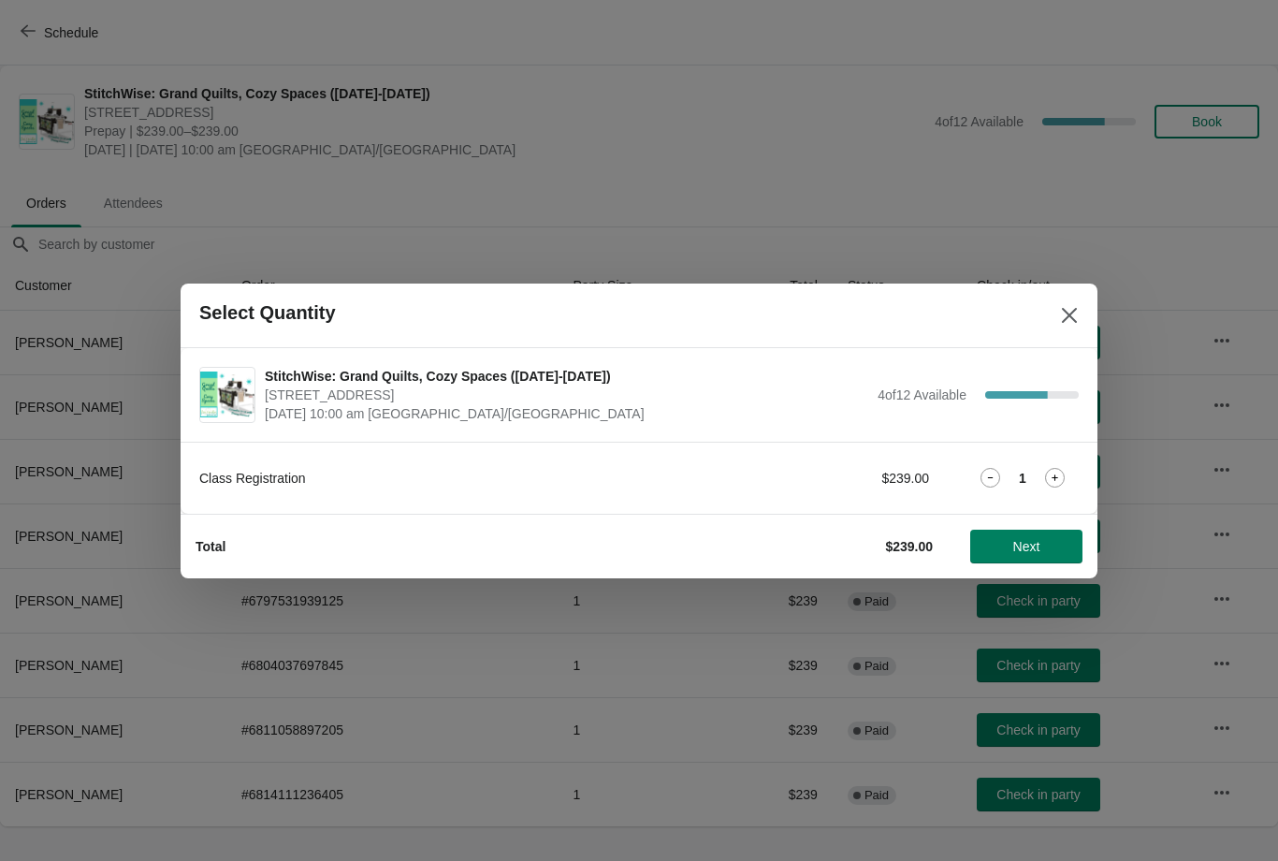
click at [1031, 543] on span "Next" at bounding box center [1026, 546] width 27 height 15
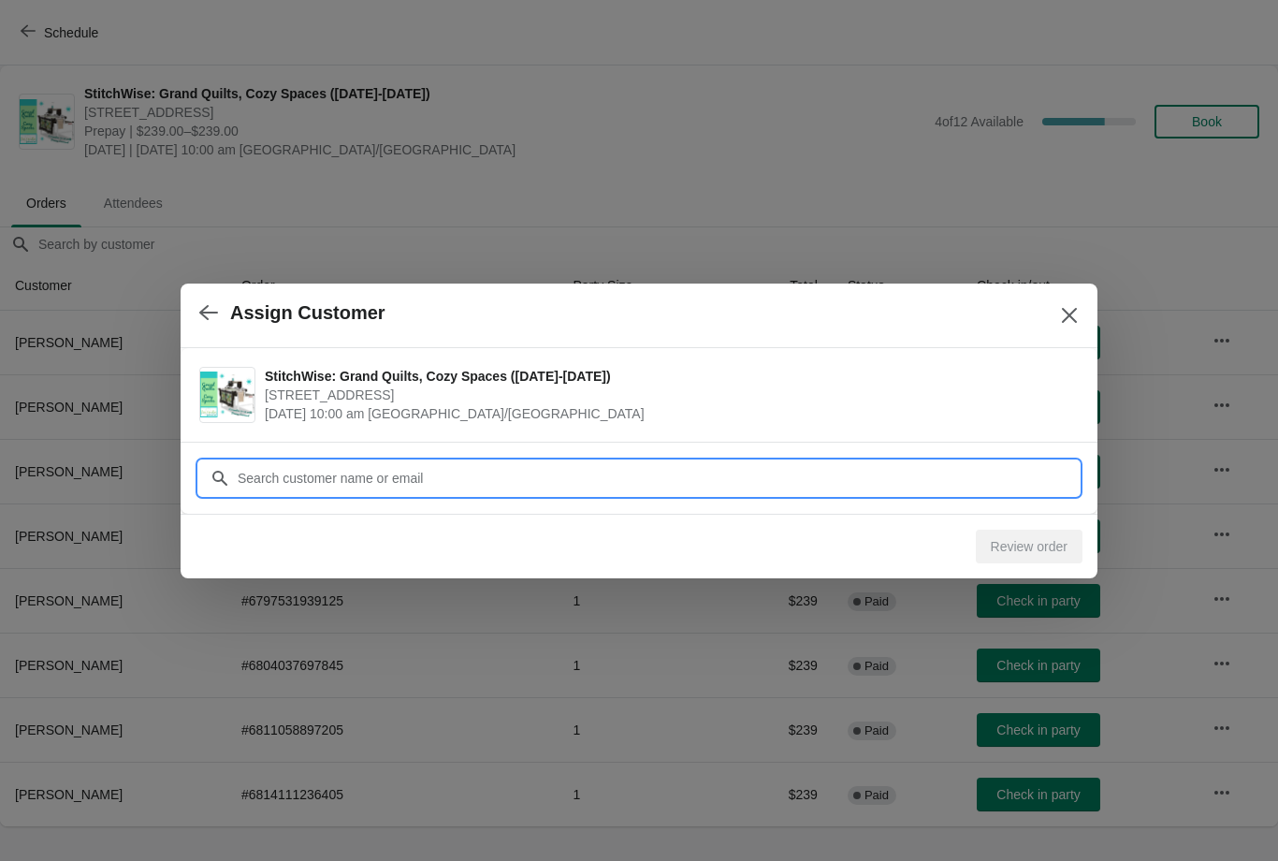
click at [493, 466] on input "Customer" at bounding box center [658, 478] width 842 height 34
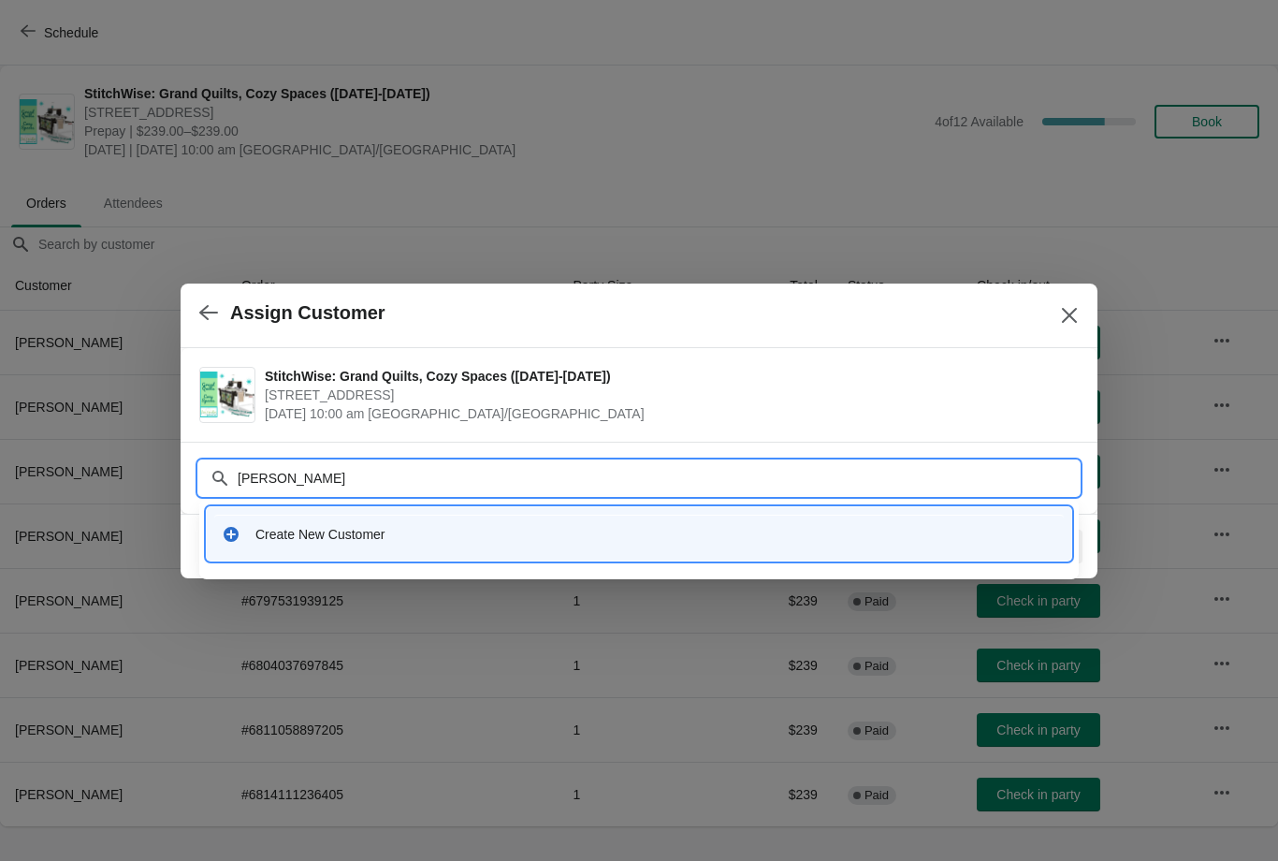
type input "[PERSON_NAME]"
click at [392, 527] on div "Create New Customer" at bounding box center [655, 534] width 801 height 19
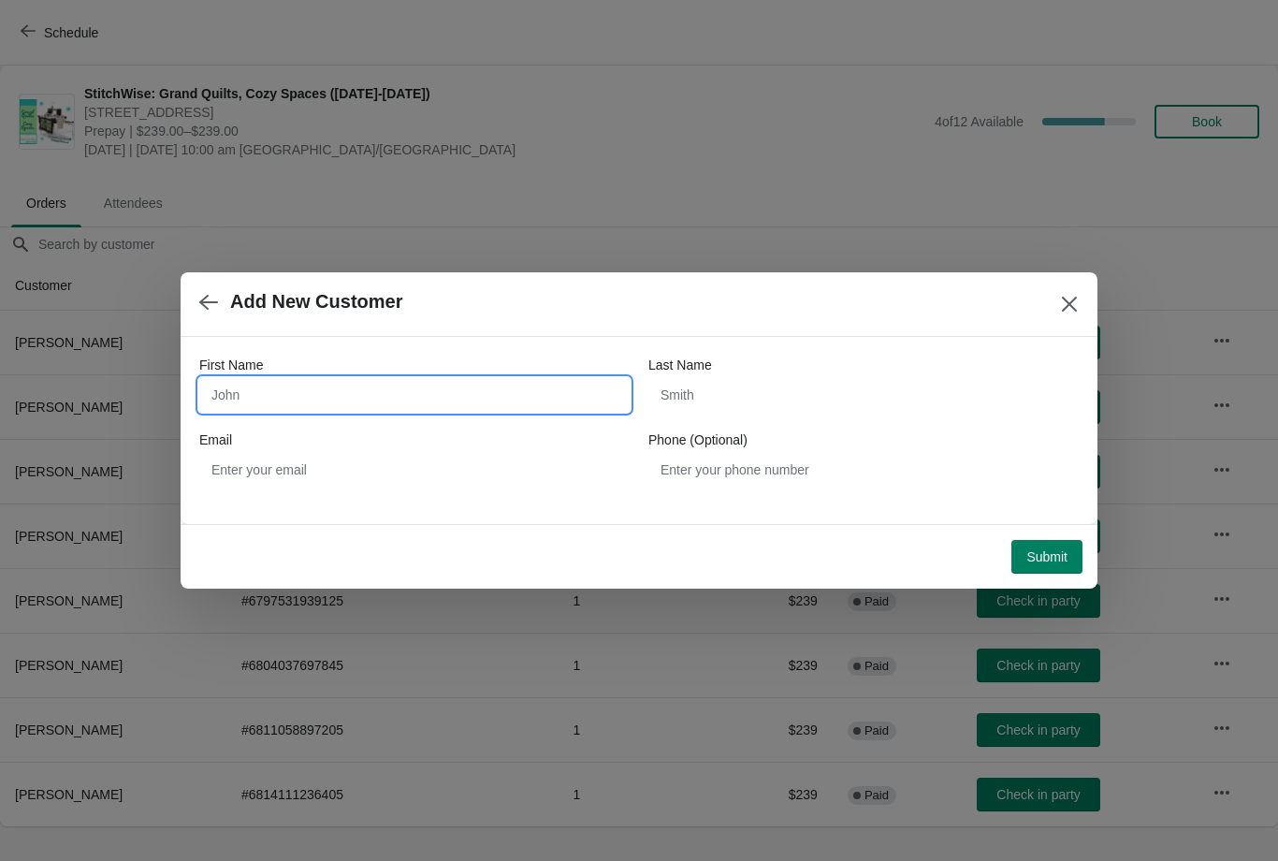
click at [381, 389] on input "First Name" at bounding box center [414, 395] width 430 height 34
type input "[PERSON_NAME]"
click at [736, 396] on input "Last Name" at bounding box center [863, 395] width 430 height 34
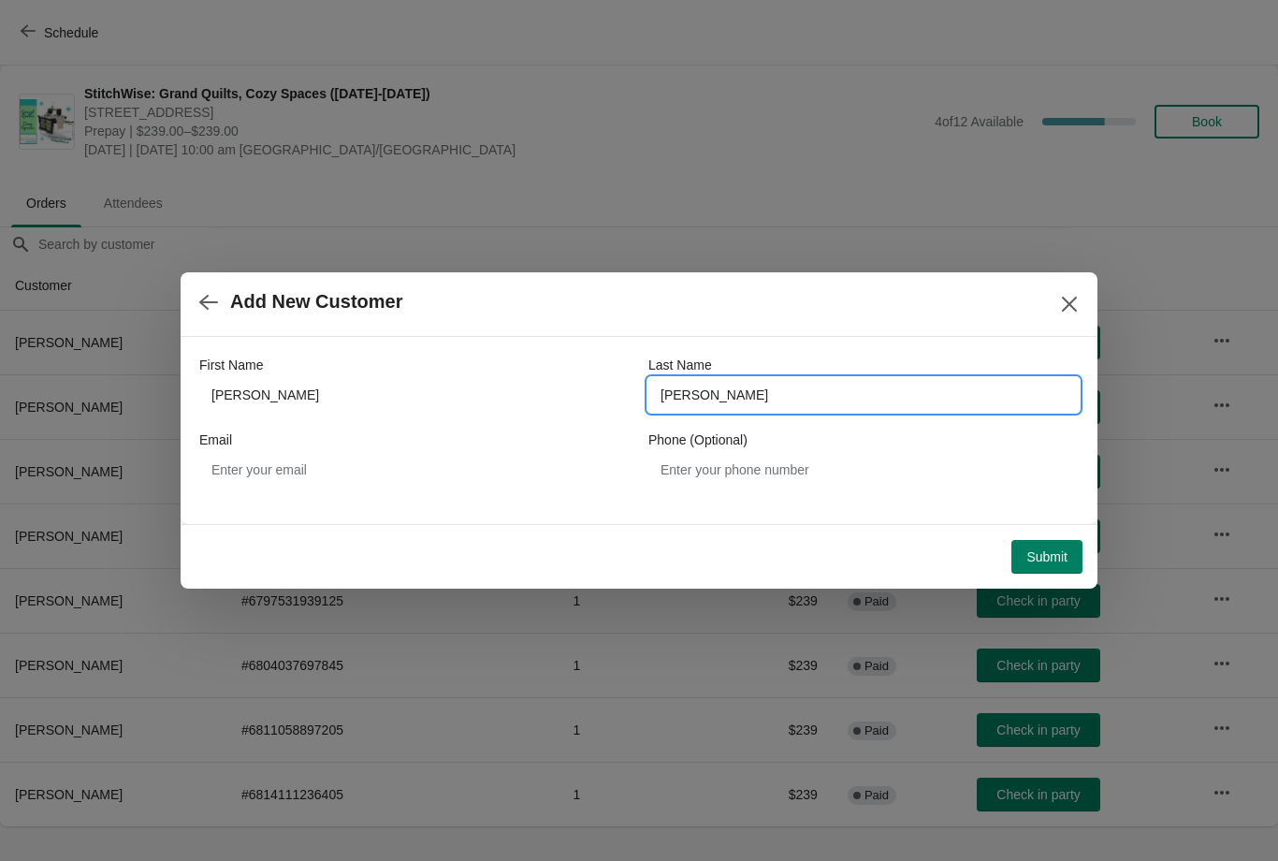
type input "[PERSON_NAME]"
click at [1035, 556] on span "Submit" at bounding box center [1046, 556] width 41 height 15
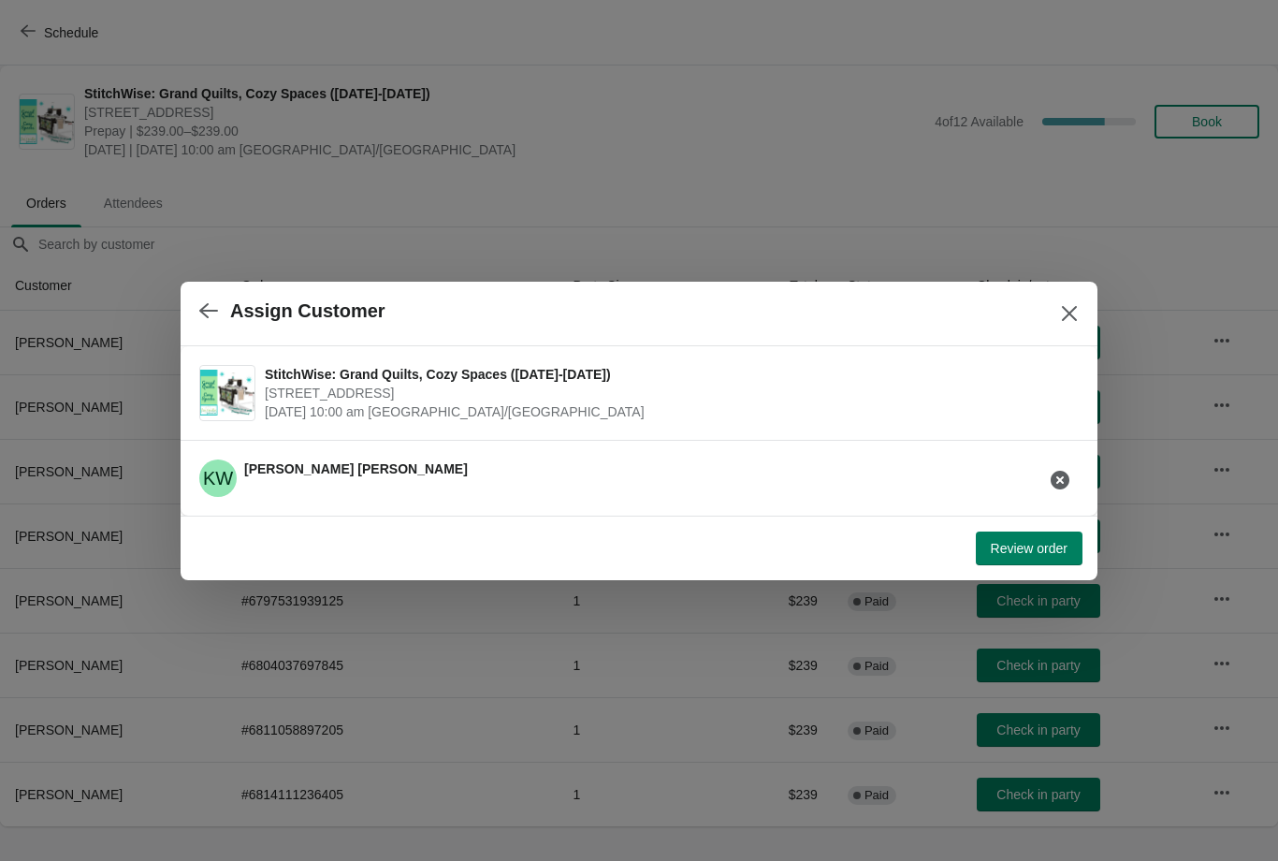
click at [1023, 541] on span "Review order" at bounding box center [1029, 548] width 77 height 15
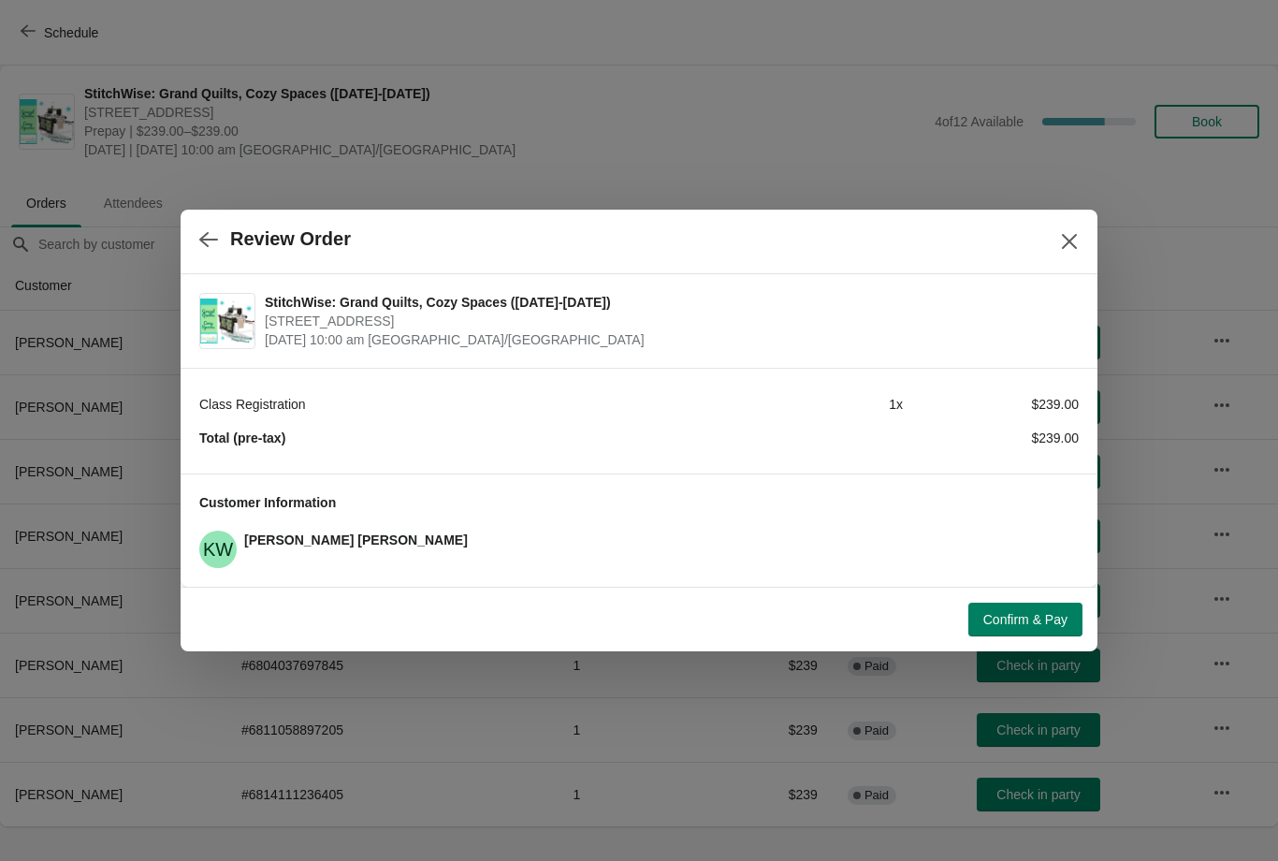
click at [1028, 616] on span "Confirm & Pay" at bounding box center [1025, 619] width 84 height 15
